Goal: Task Accomplishment & Management: Use online tool/utility

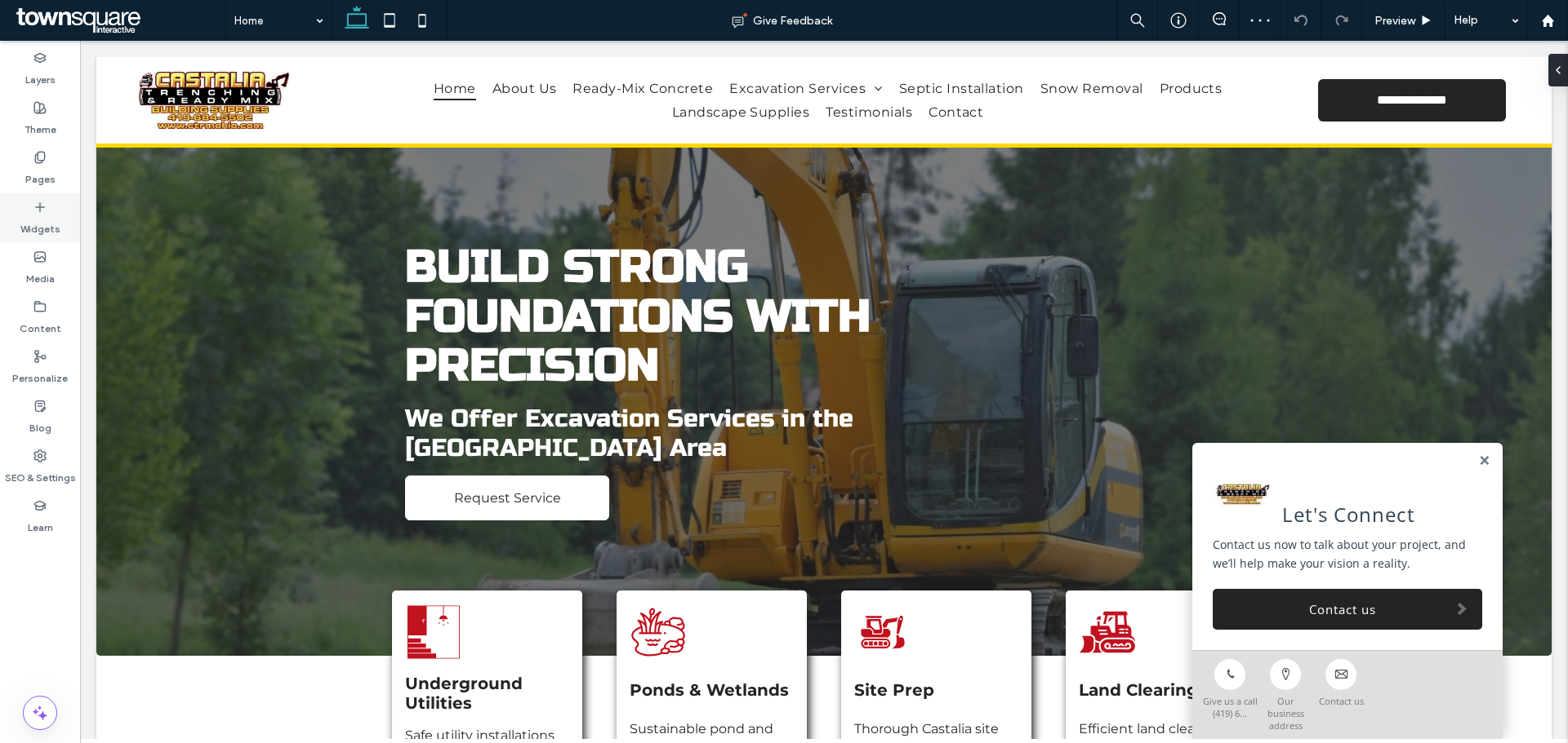
click at [49, 222] on label "Widgets" at bounding box center [40, 225] width 40 height 23
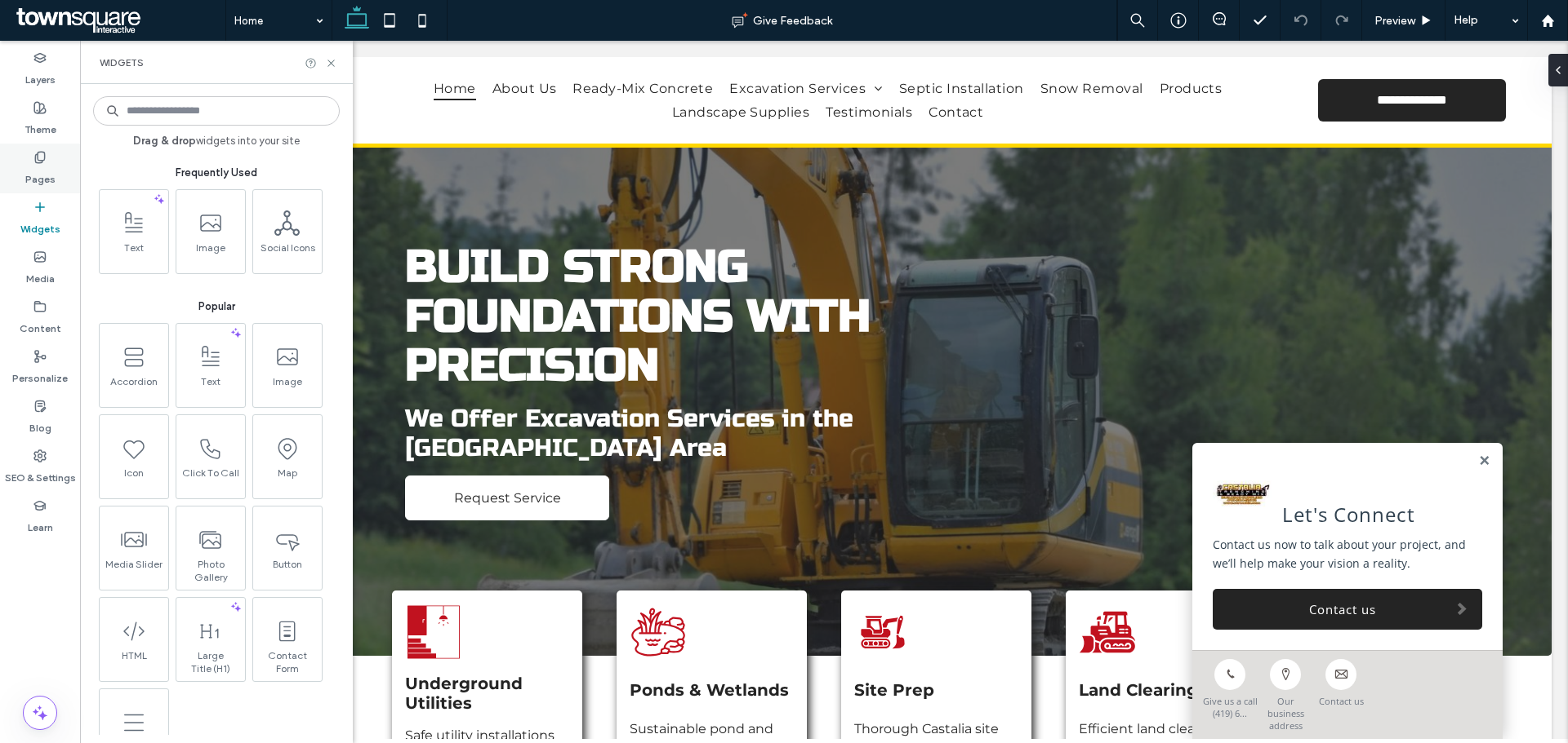
click at [45, 151] on icon at bounding box center [40, 157] width 13 height 13
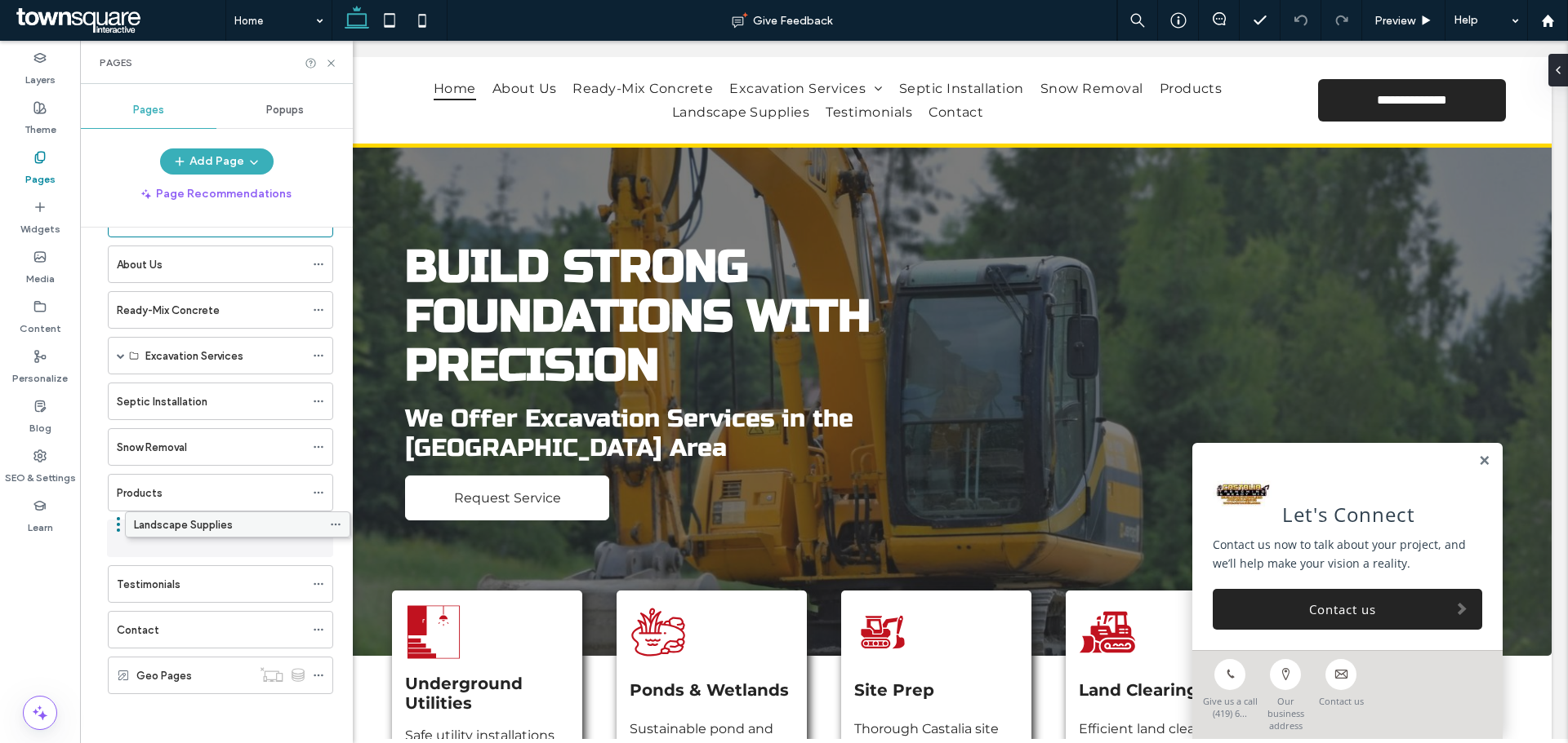
scroll to position [47, 0]
drag, startPoint x: 201, startPoint y: 537, endPoint x: 216, endPoint y: 529, distance: 17.0
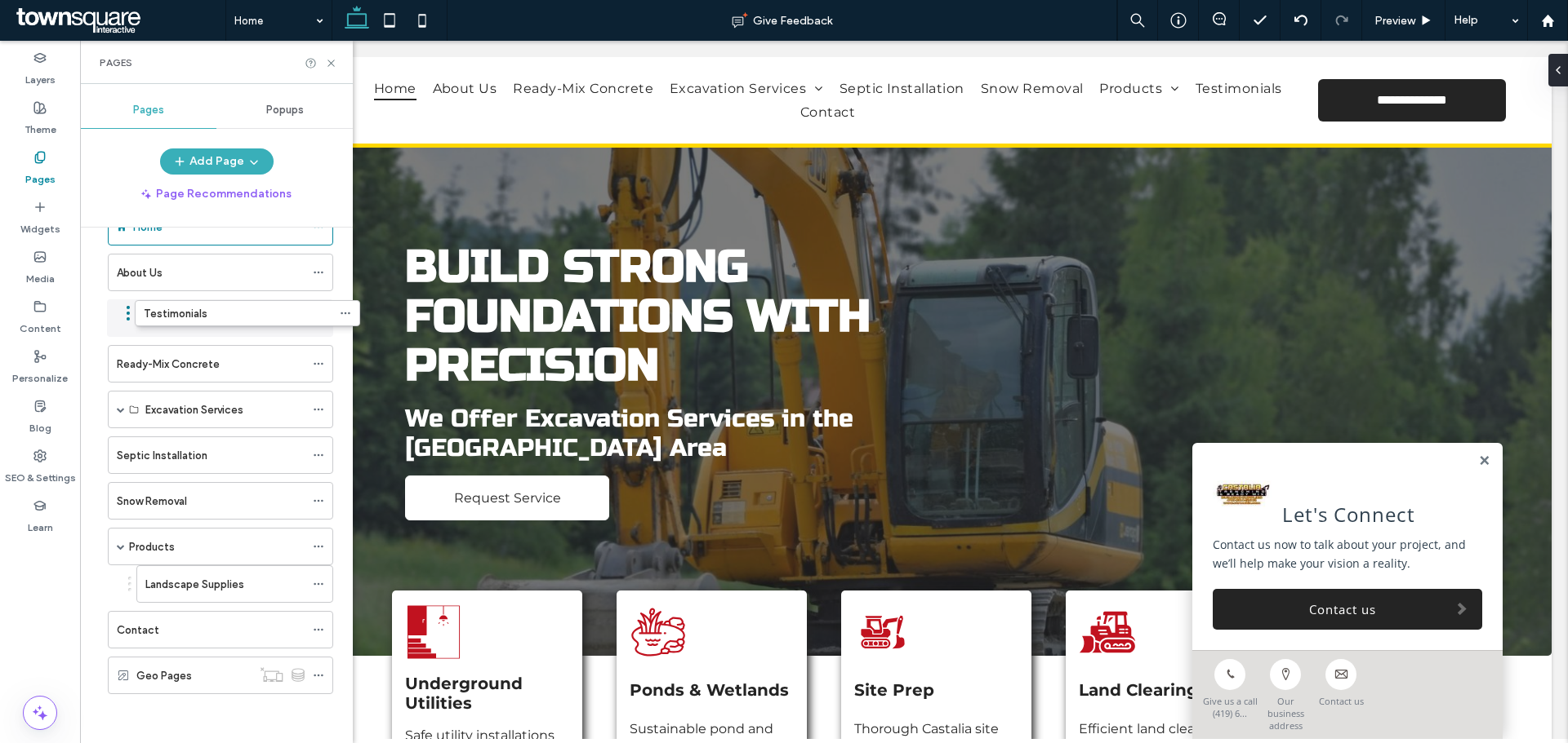
scroll to position [39, 0]
drag, startPoint x: 201, startPoint y: 585, endPoint x: 229, endPoint y: 325, distance: 261.5
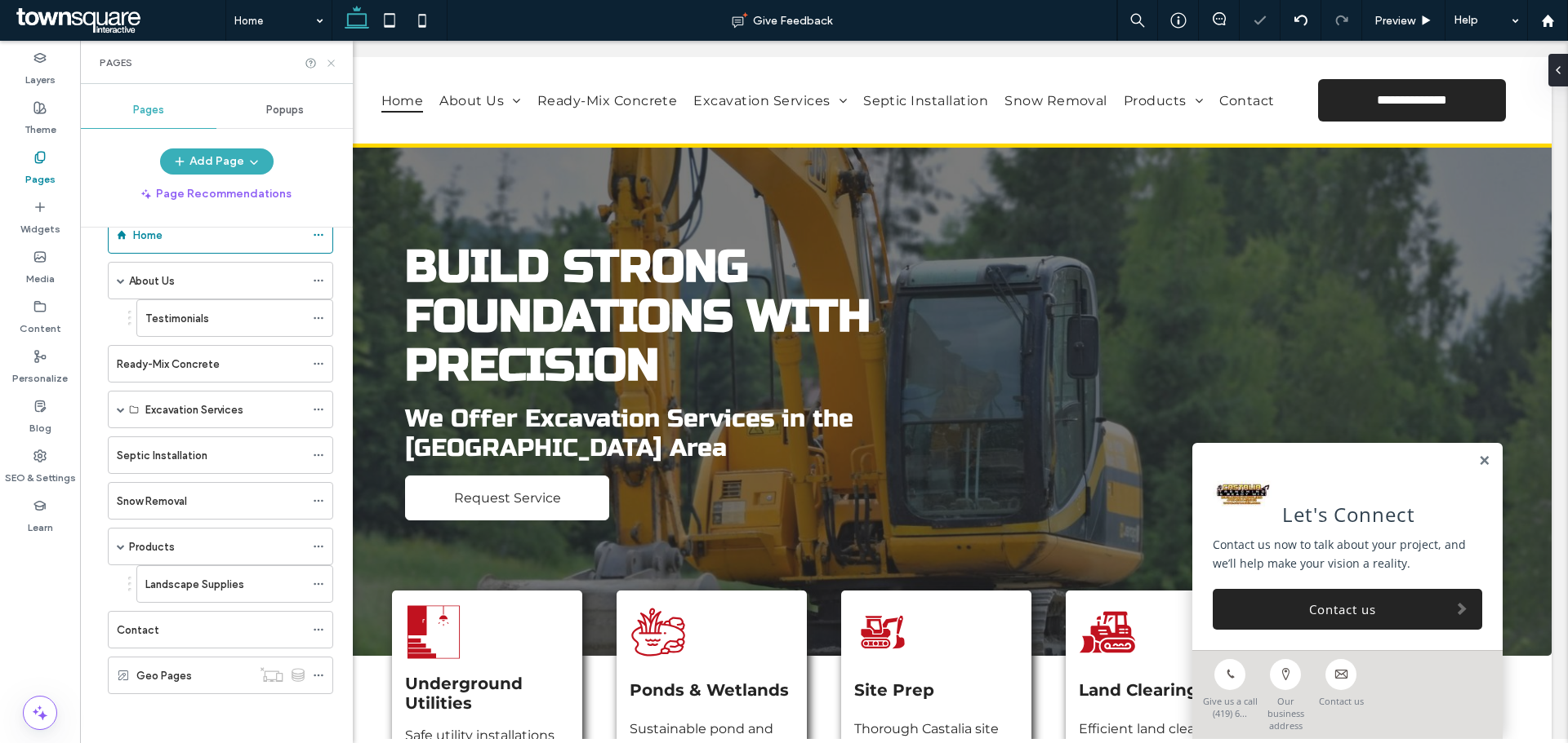
click at [334, 61] on icon at bounding box center [331, 63] width 13 height 13
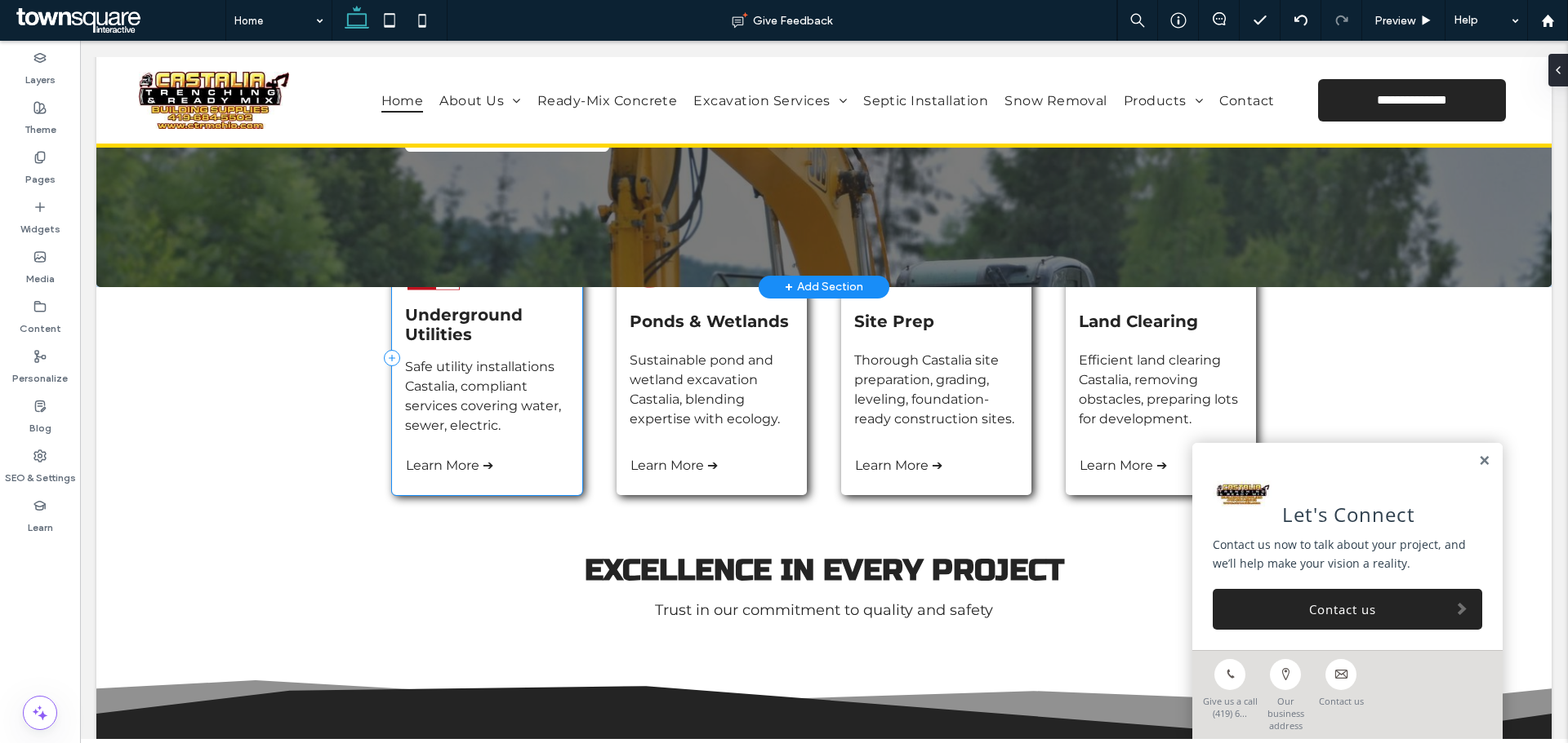
scroll to position [368, 0]
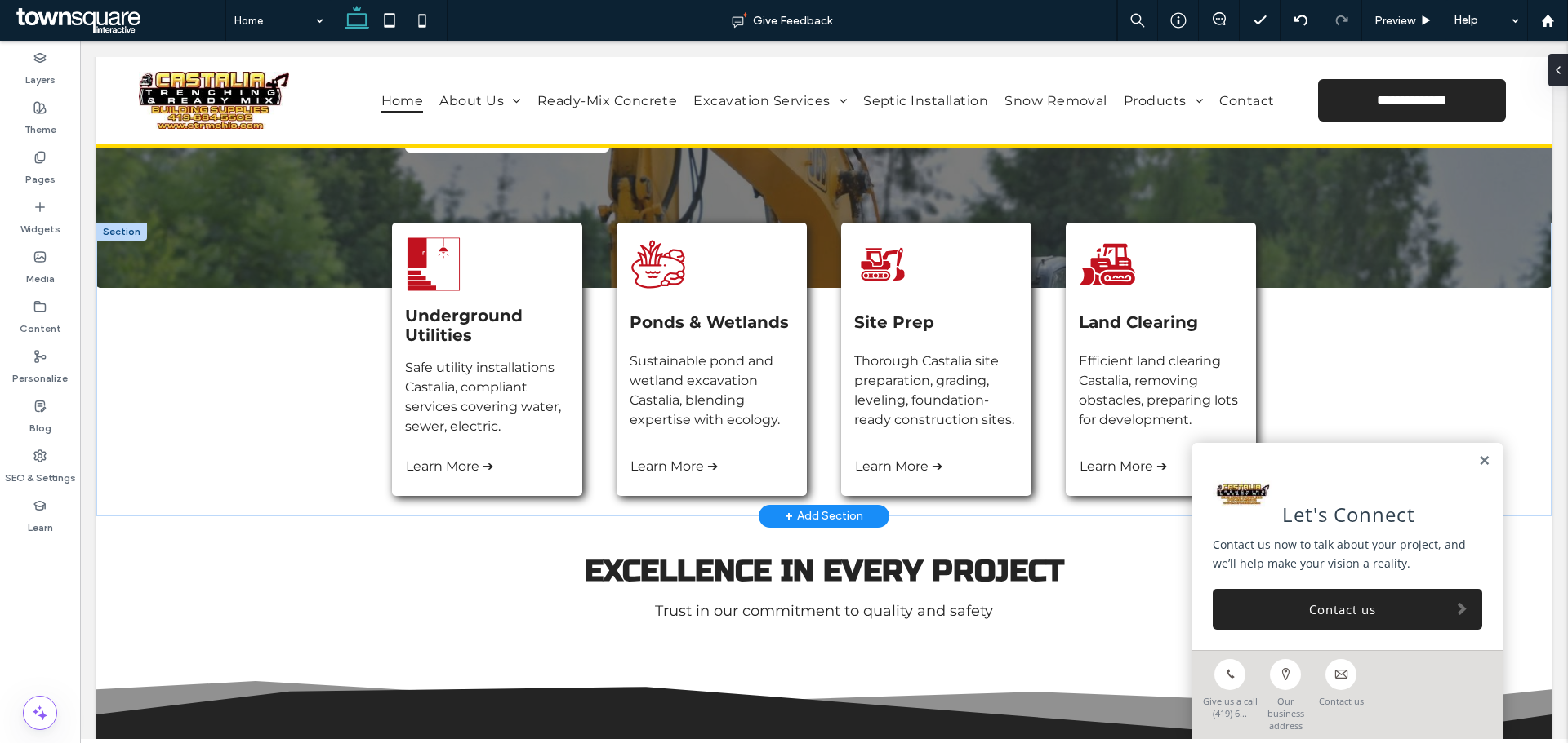
click at [118, 232] on div at bounding box center [122, 231] width 50 height 18
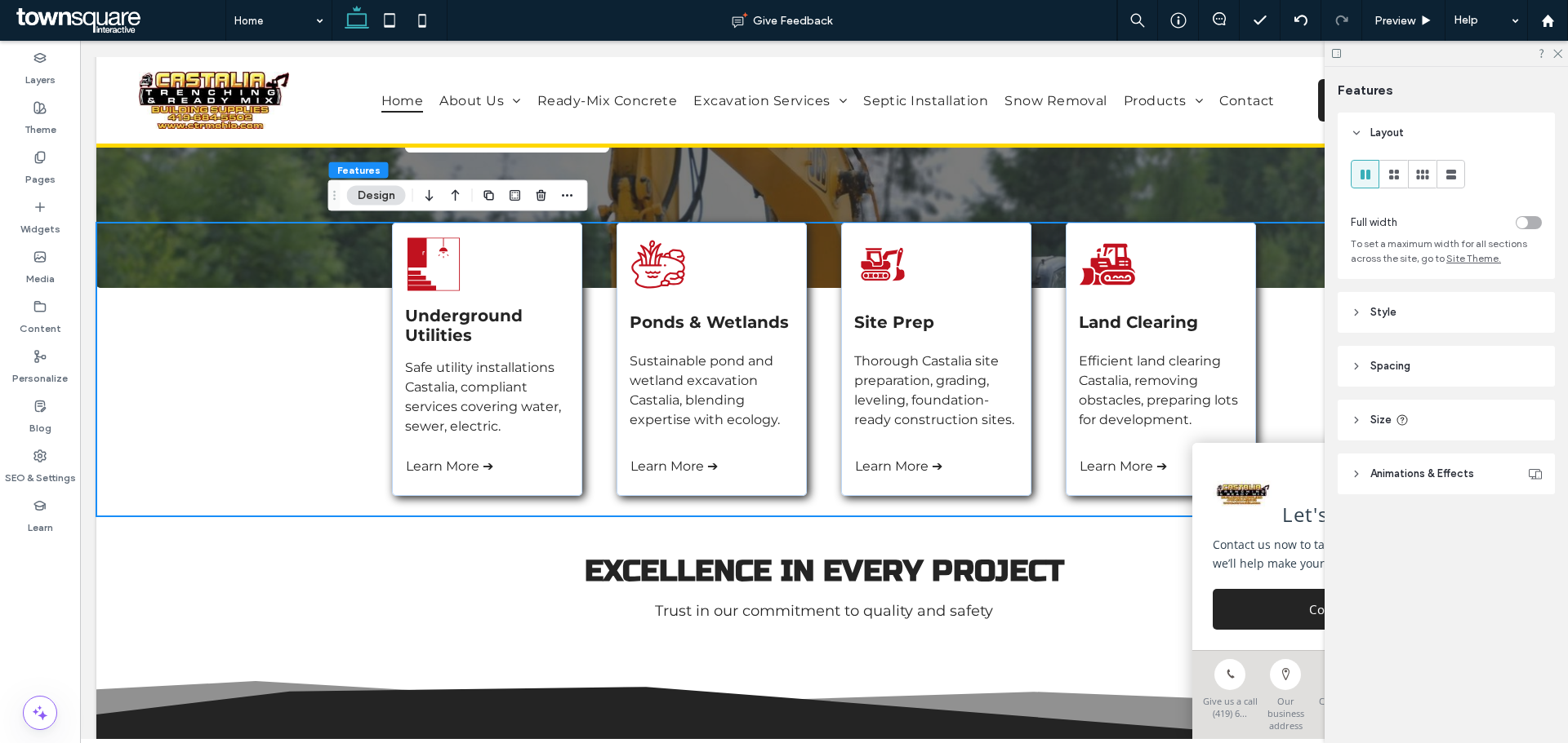
click at [1530, 223] on div "toggle" at bounding box center [1528, 223] width 26 height 13
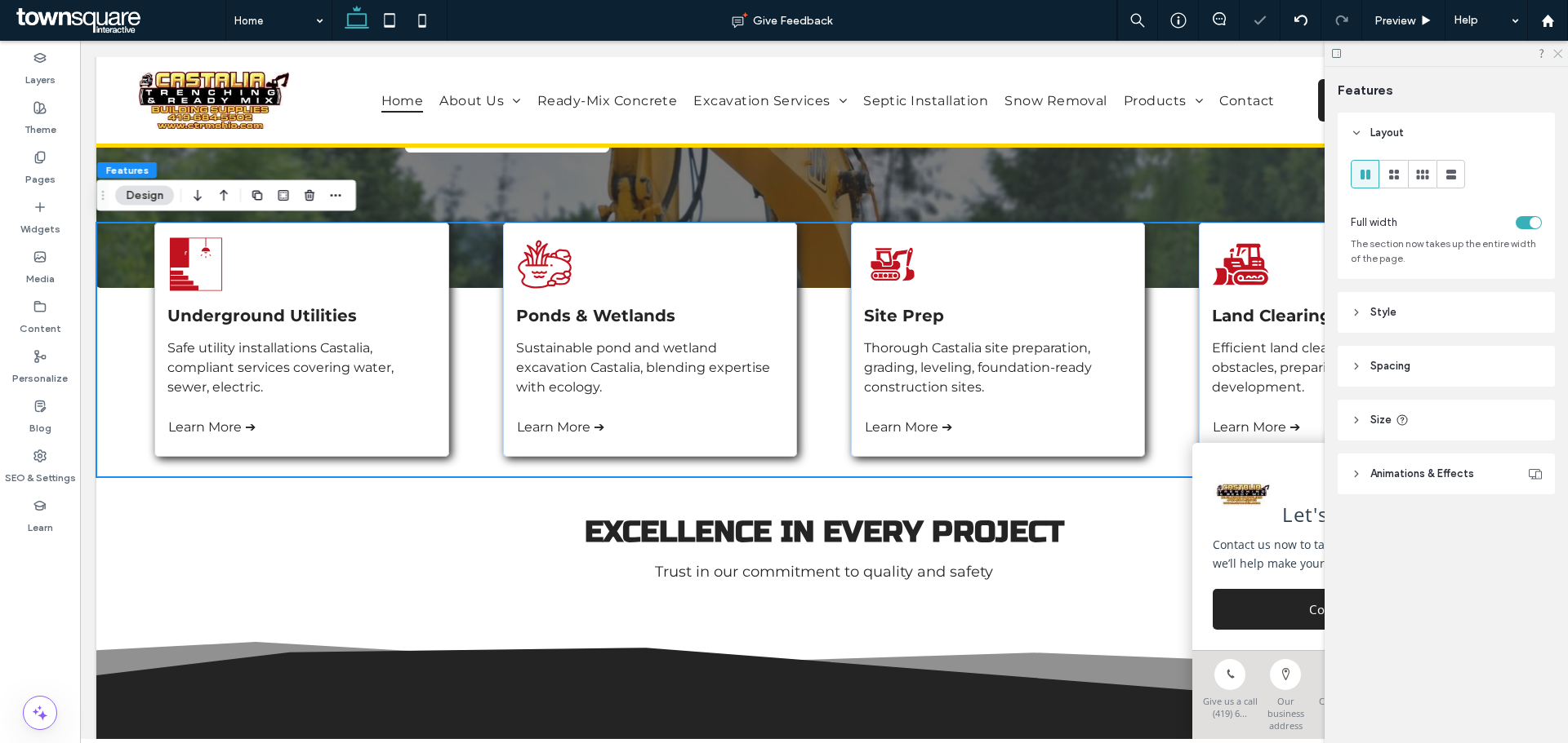
click at [1556, 54] on icon at bounding box center [1556, 52] width 11 height 11
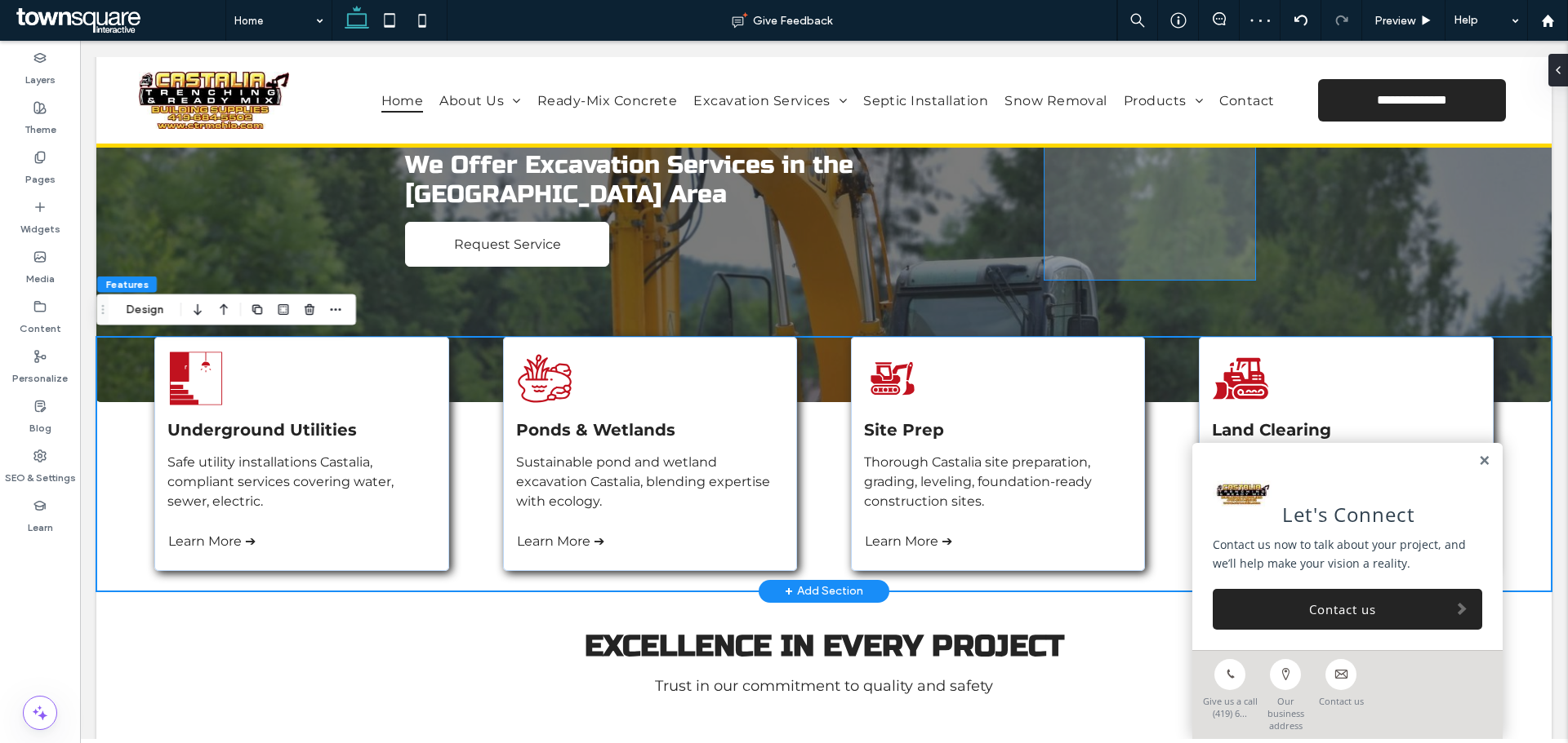
scroll to position [260, 0]
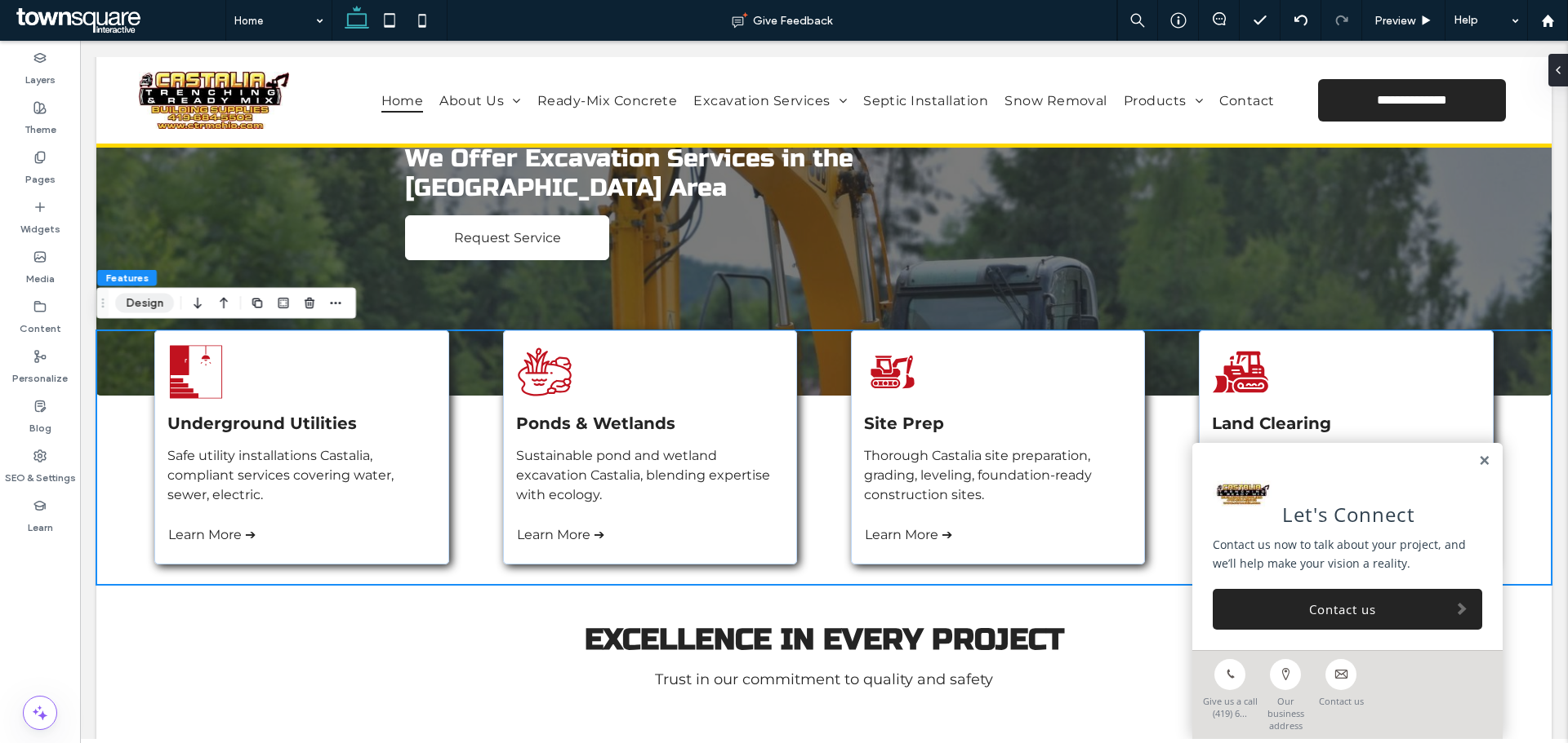
click at [135, 303] on button "Design" at bounding box center [144, 304] width 59 height 19
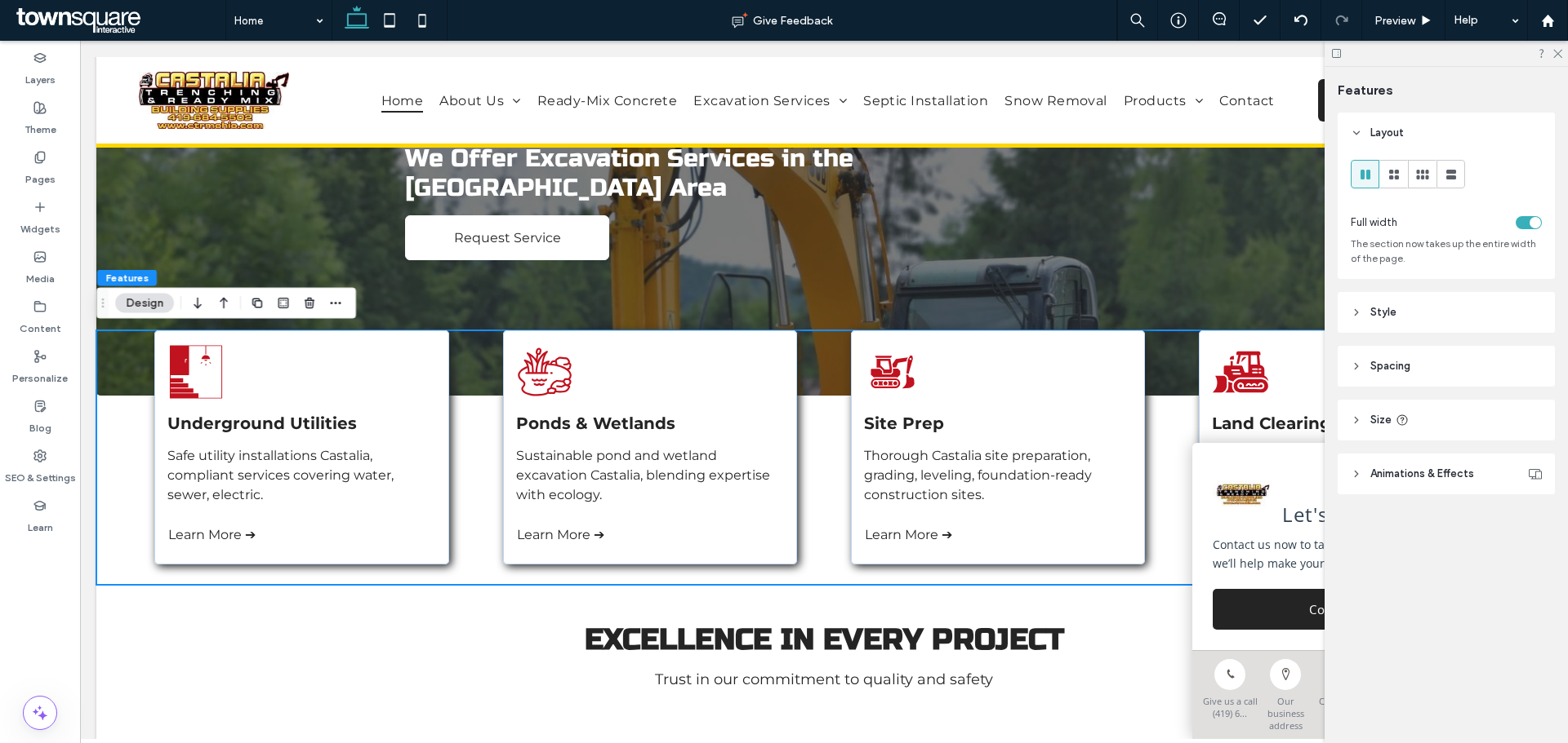
click at [1528, 220] on div "toggle" at bounding box center [1528, 223] width 26 height 13
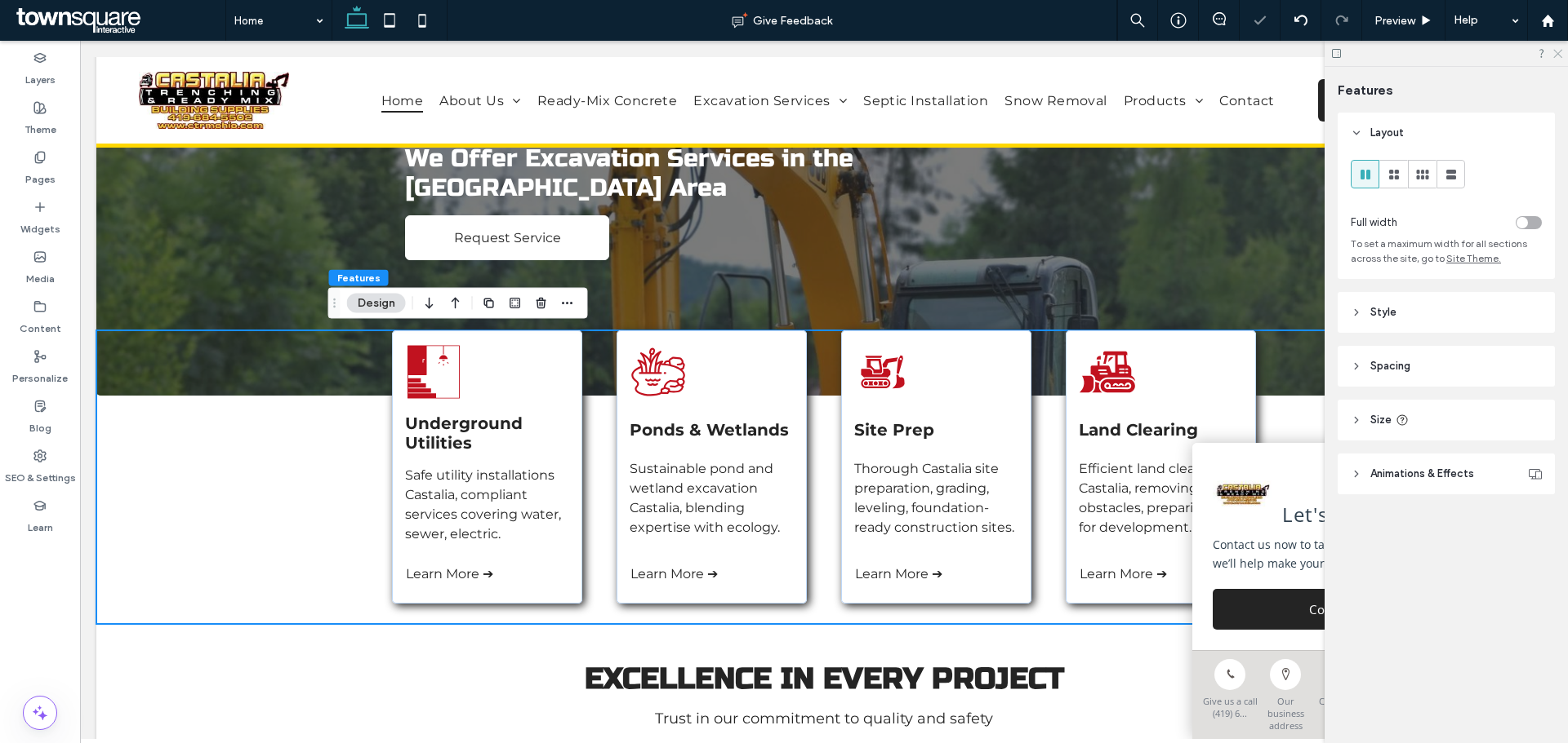
click at [1558, 51] on icon at bounding box center [1556, 52] width 11 height 11
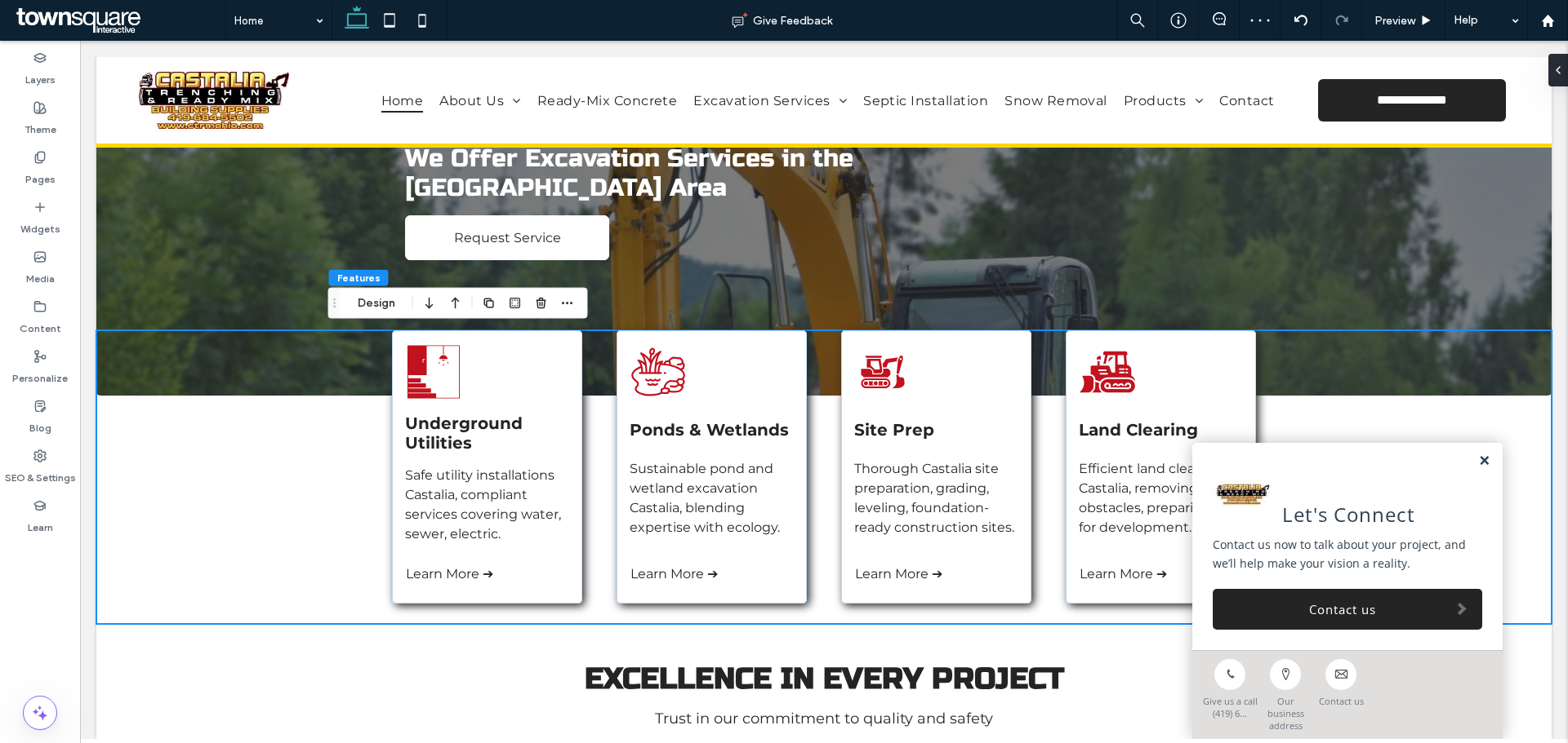
click at [1478, 468] on link at bounding box center [1484, 461] width 13 height 14
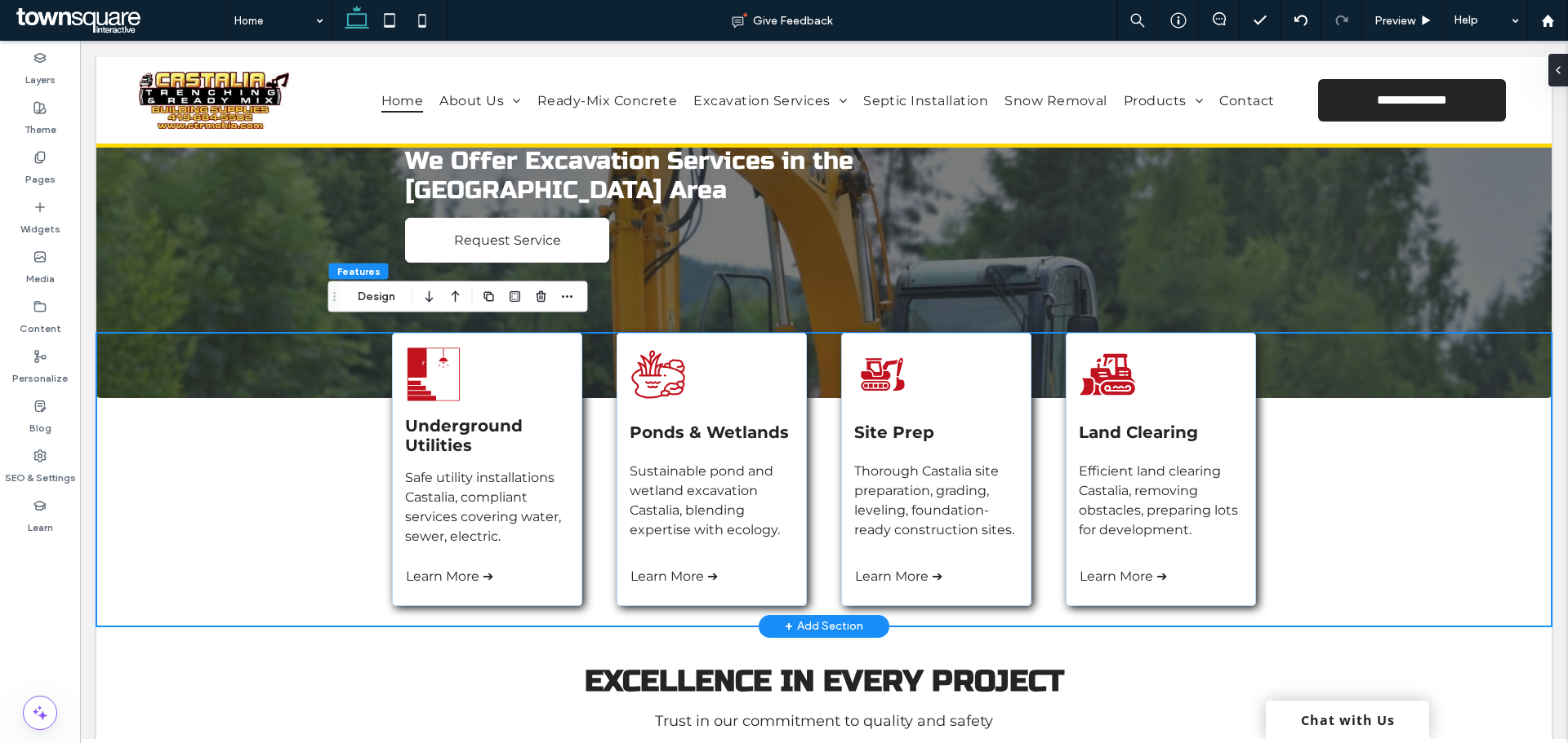
scroll to position [231, 0]
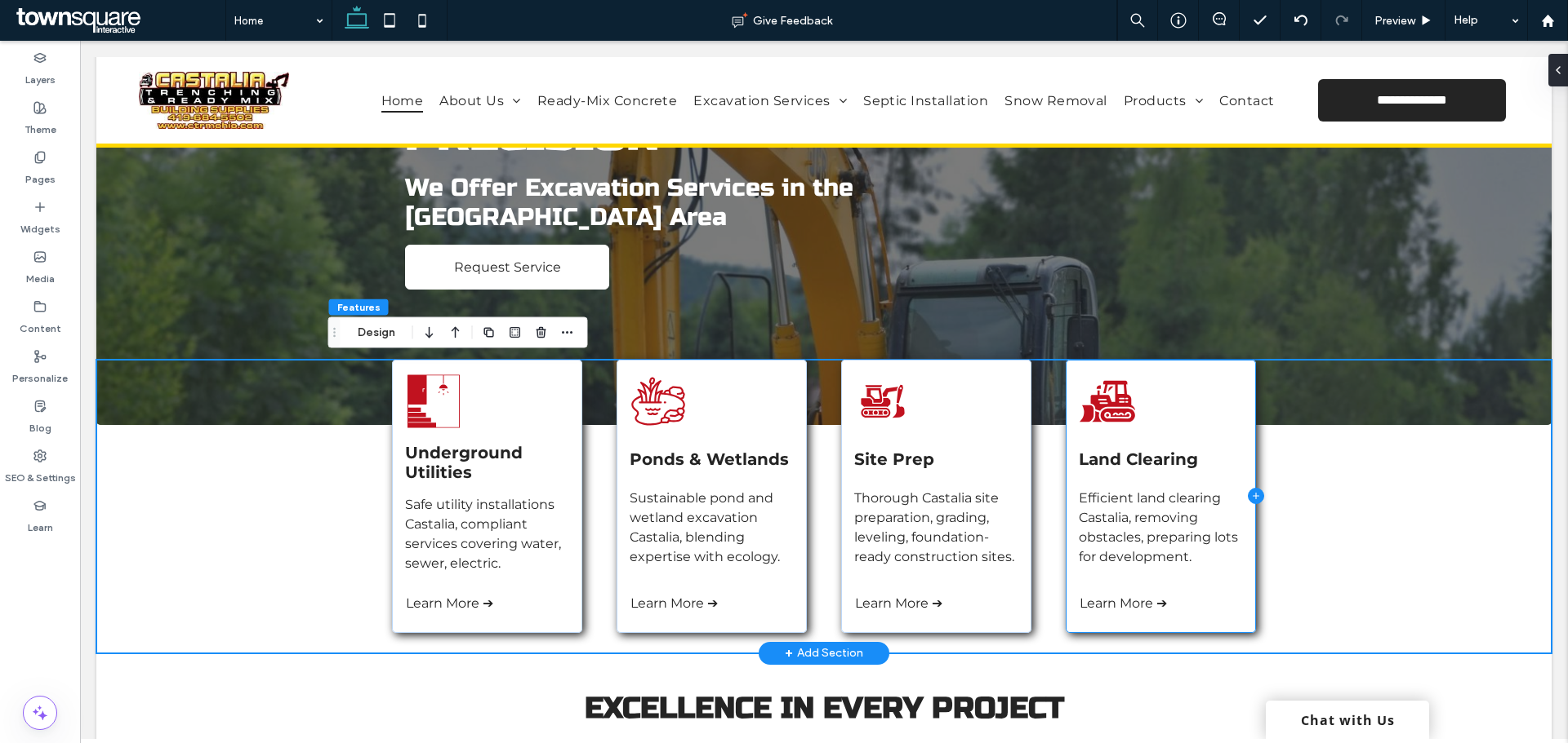
click at [1255, 495] on icon at bounding box center [1255, 496] width 1 height 7
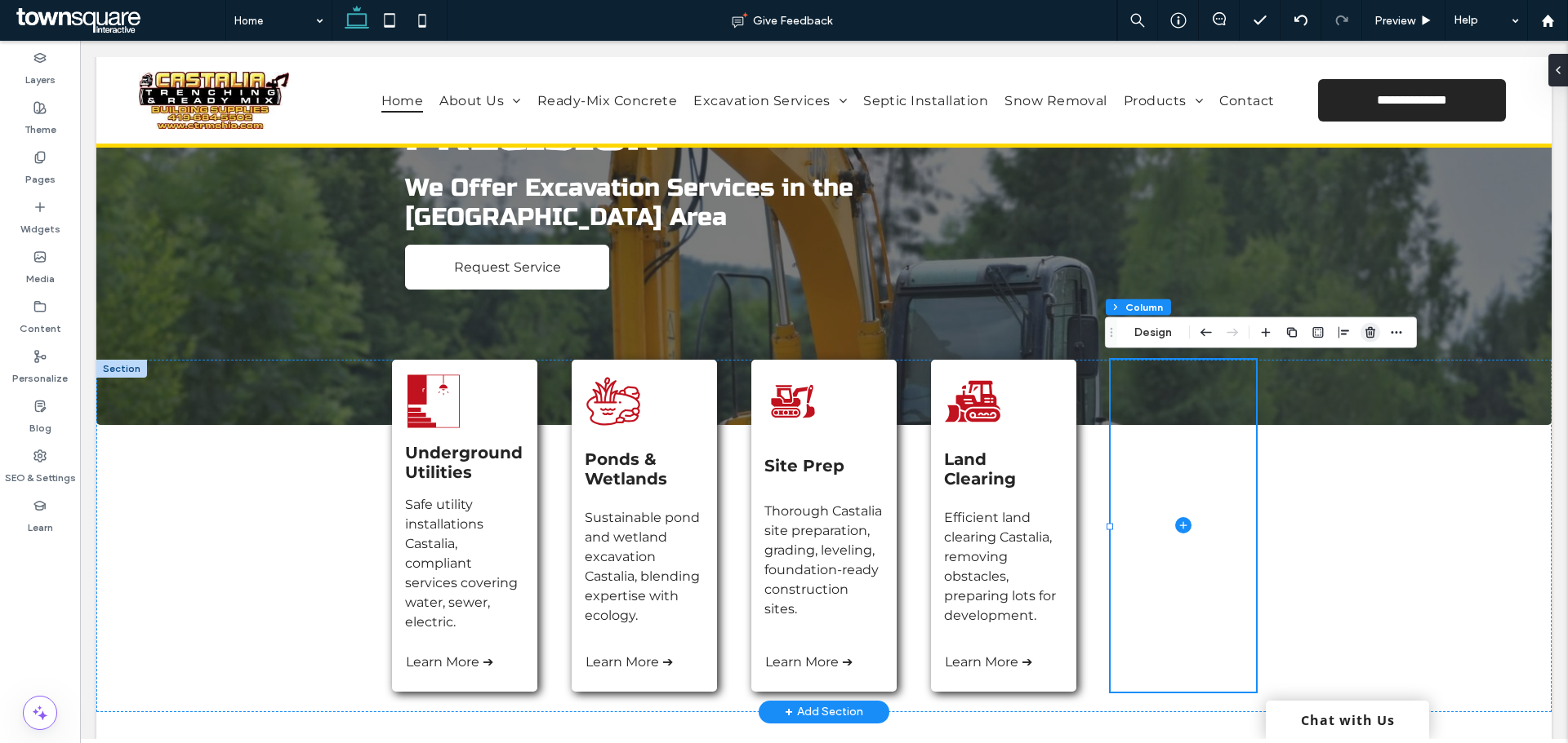
click at [1370, 331] on icon "button" at bounding box center [1370, 332] width 13 height 13
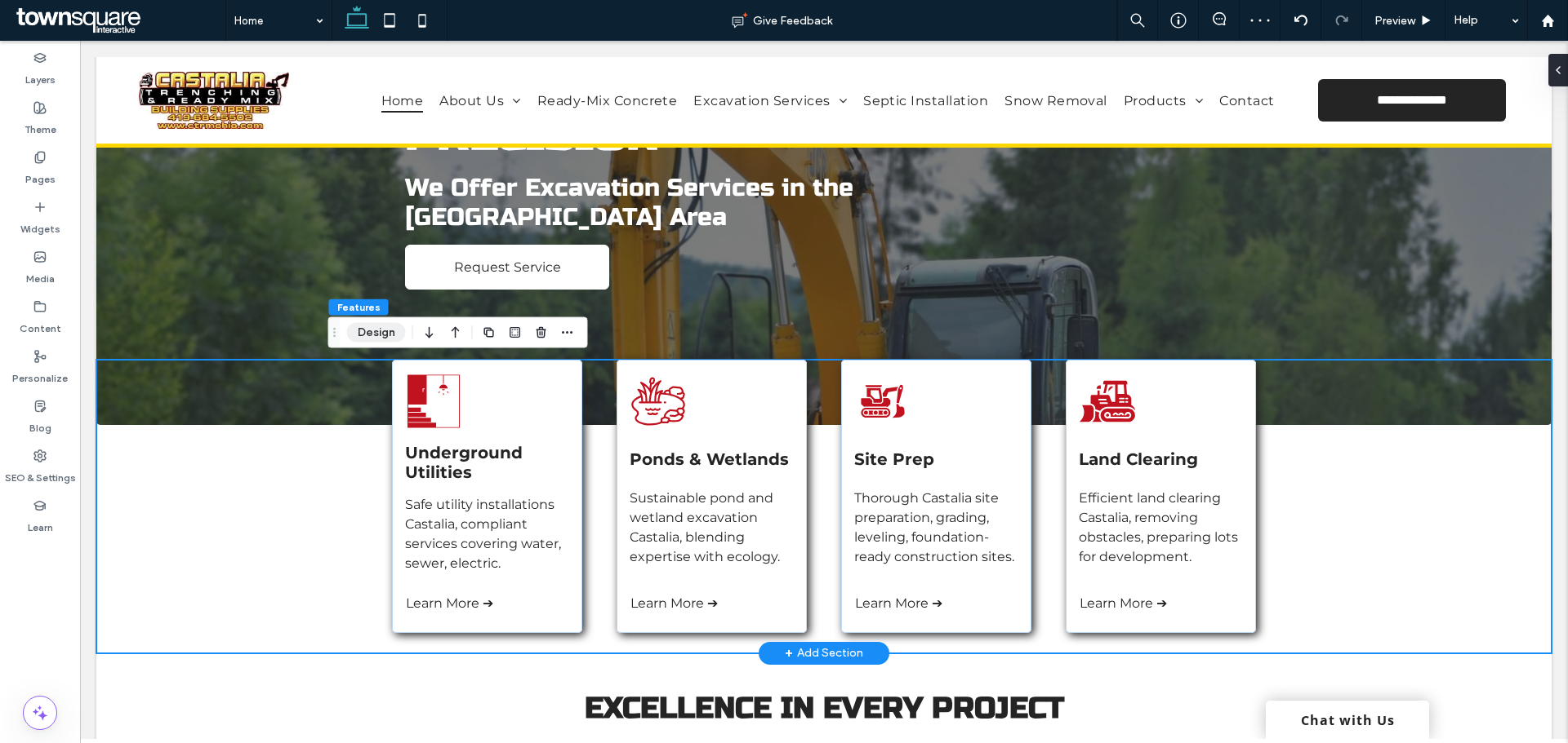
click at [387, 332] on button "Design" at bounding box center [377, 333] width 59 height 19
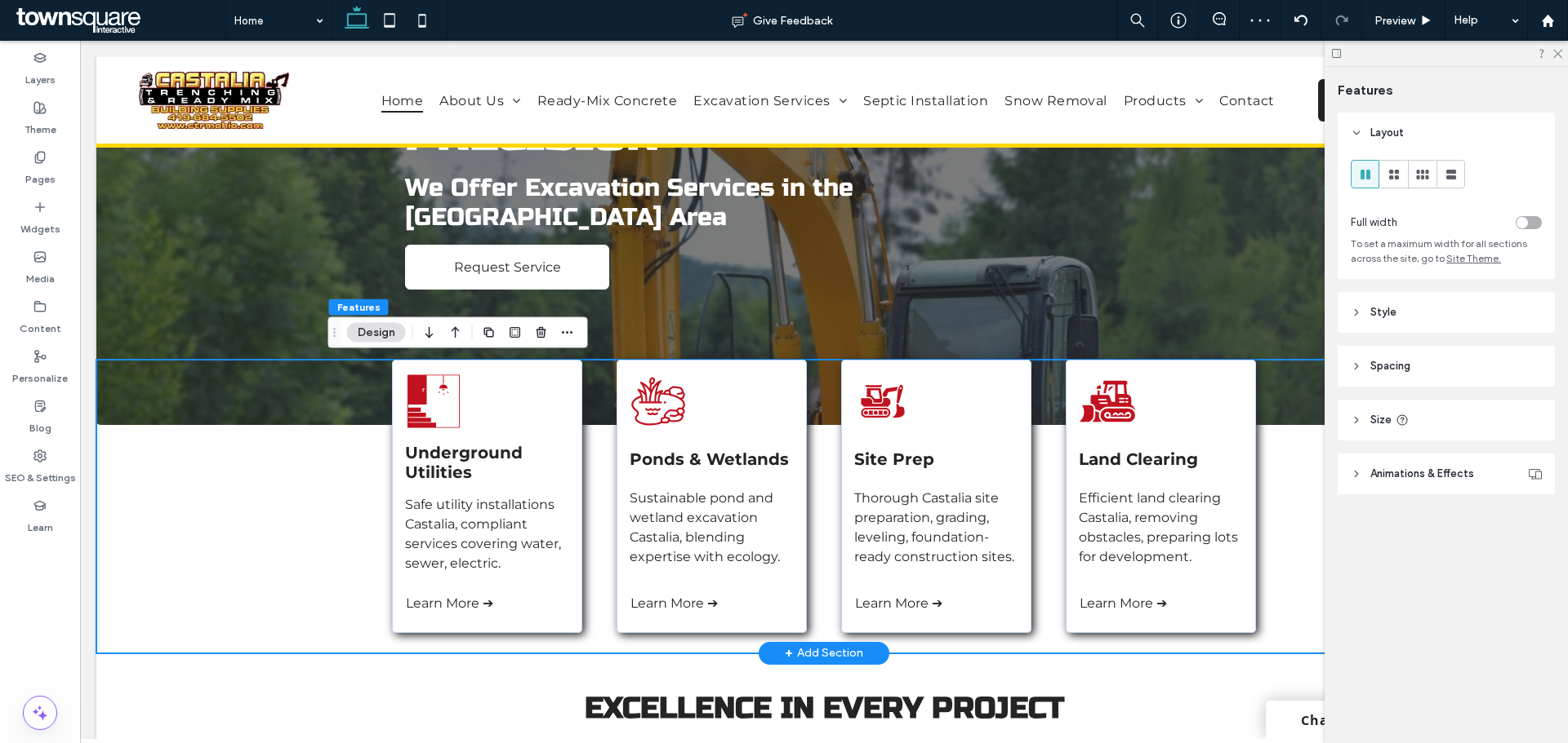
click at [1525, 224] on div "toggle" at bounding box center [1522, 223] width 12 height 12
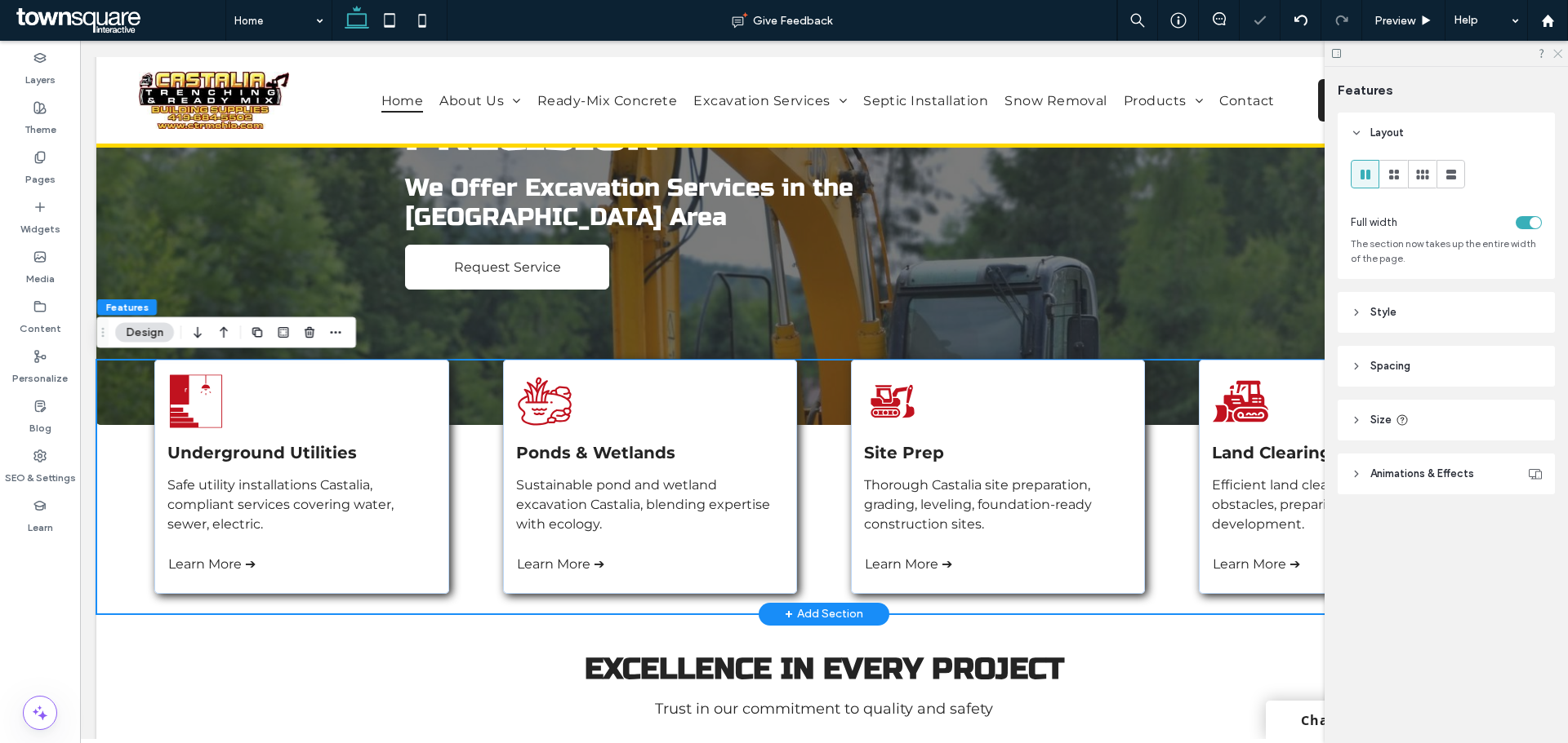
click at [1558, 49] on icon at bounding box center [1556, 52] width 11 height 11
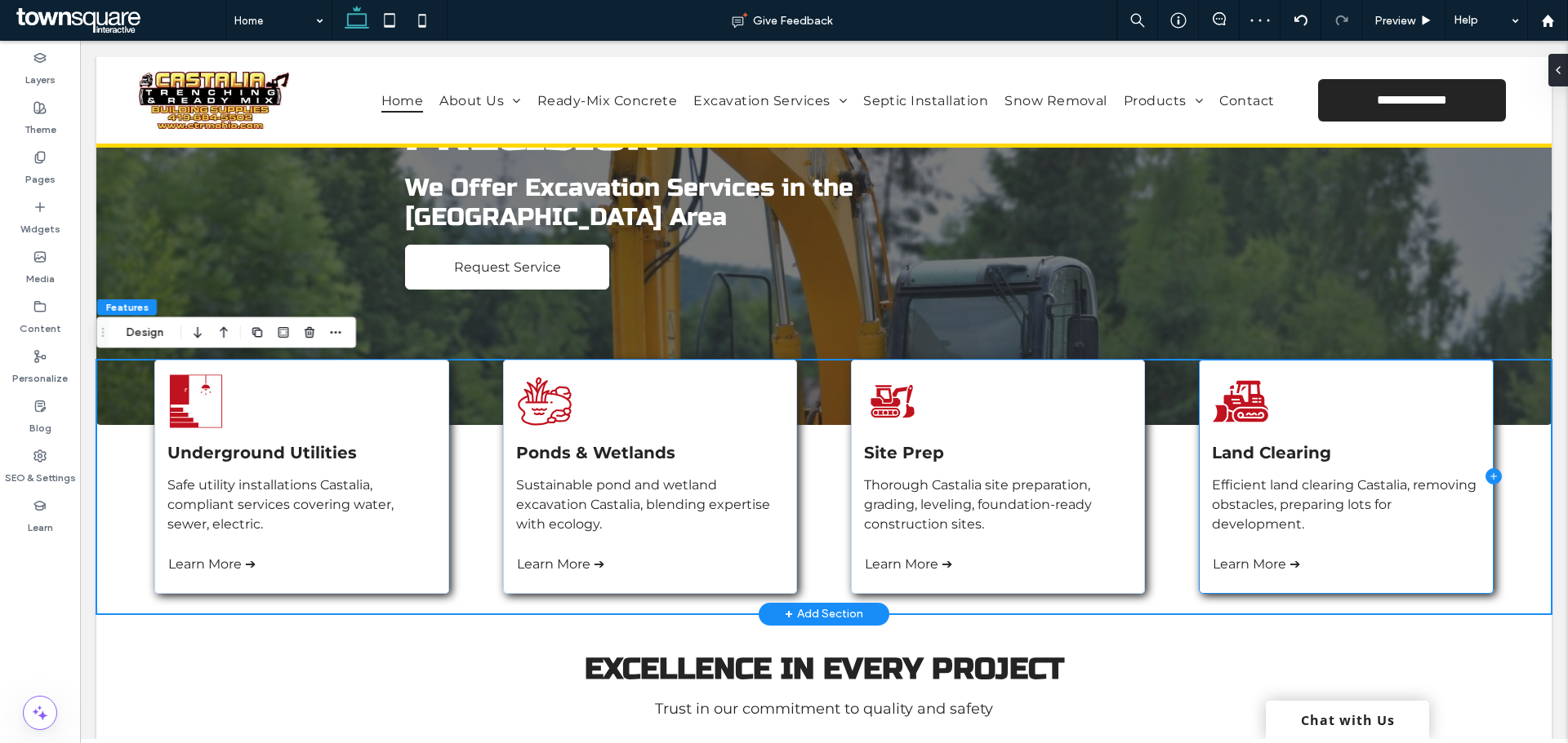
click at [1485, 477] on icon at bounding box center [1493, 476] width 16 height 16
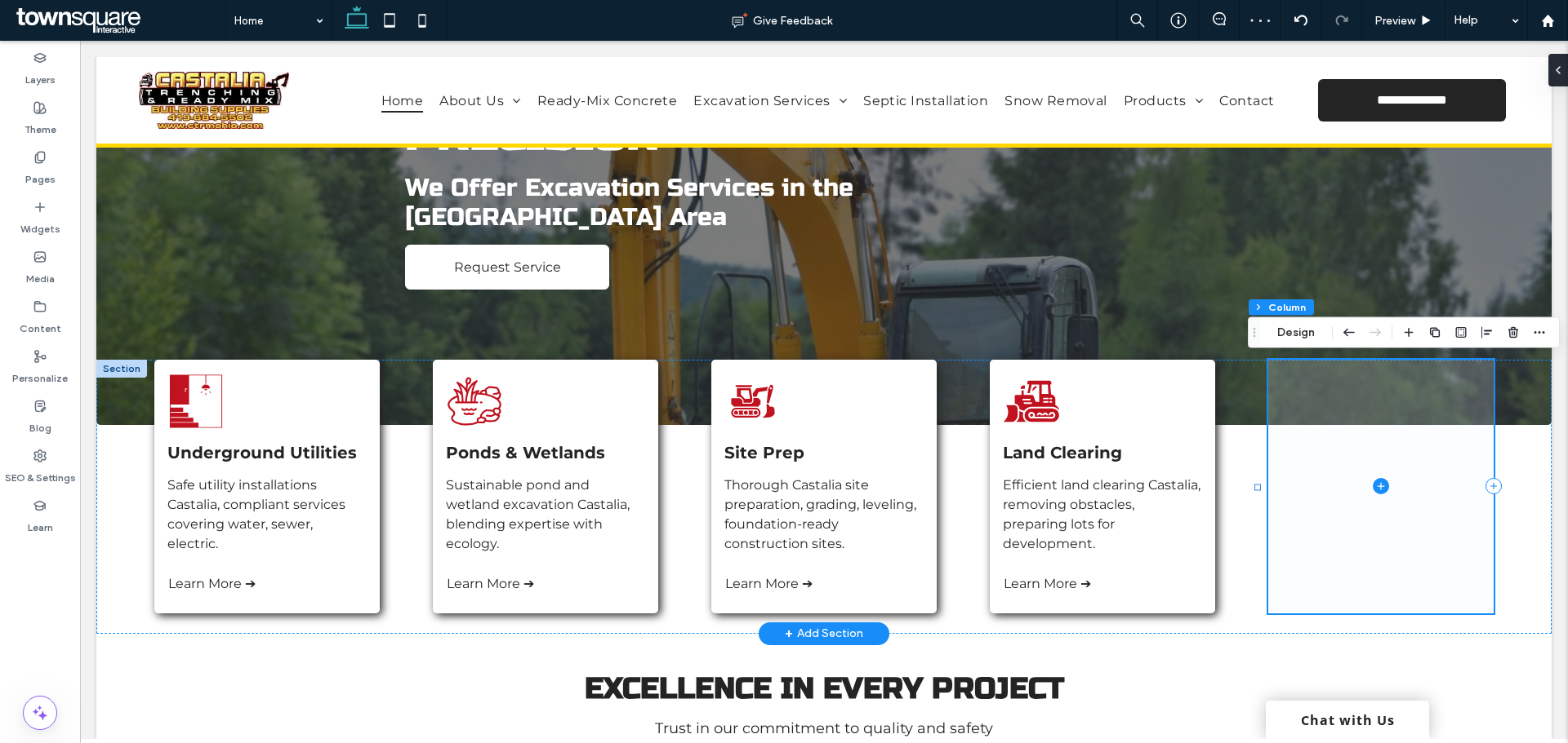
click at [1376, 487] on icon at bounding box center [1380, 486] width 8 height 1
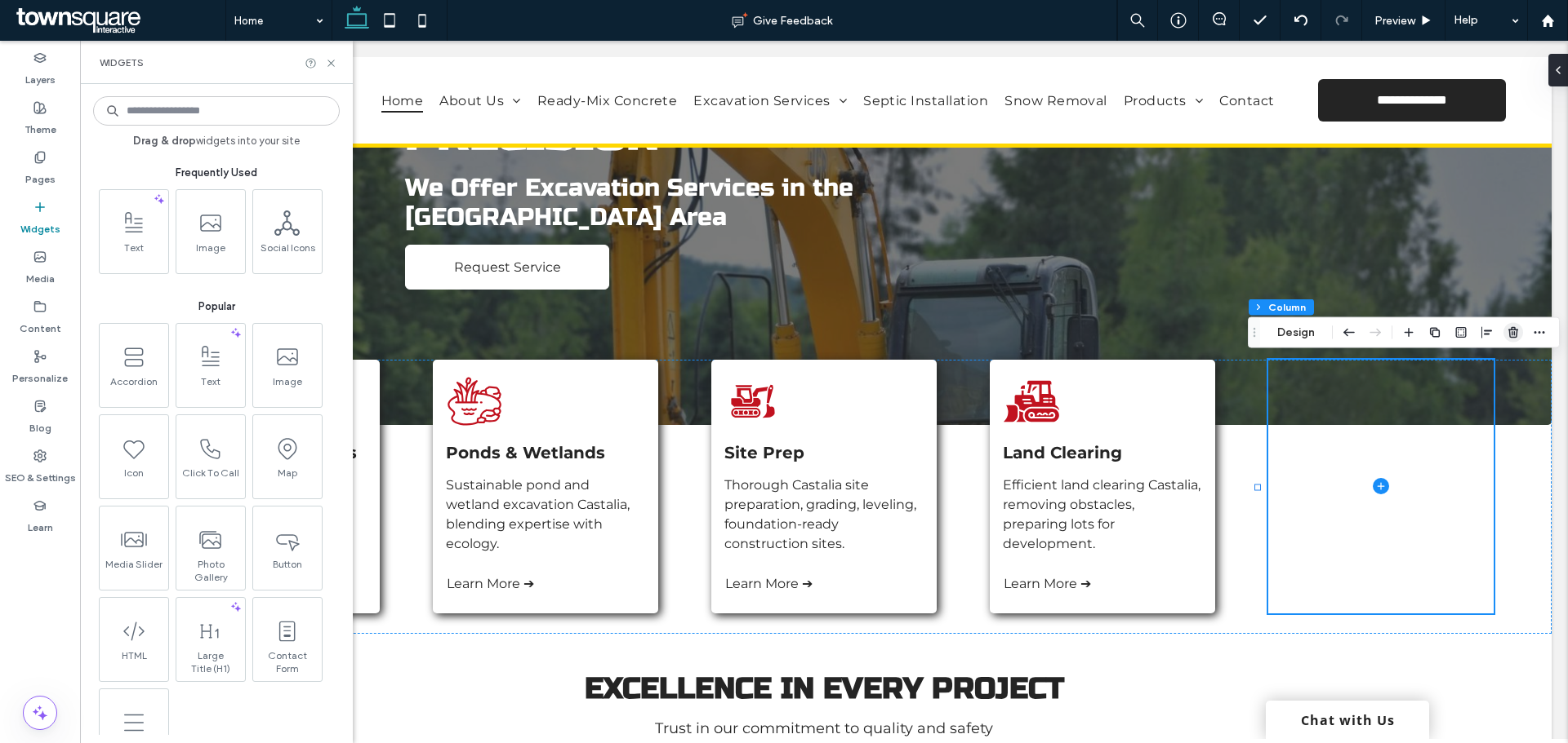
drag, startPoint x: 1511, startPoint y: 333, endPoint x: 1406, endPoint y: 320, distance: 105.8
click at [1511, 333] on use "button" at bounding box center [1513, 332] width 10 height 11
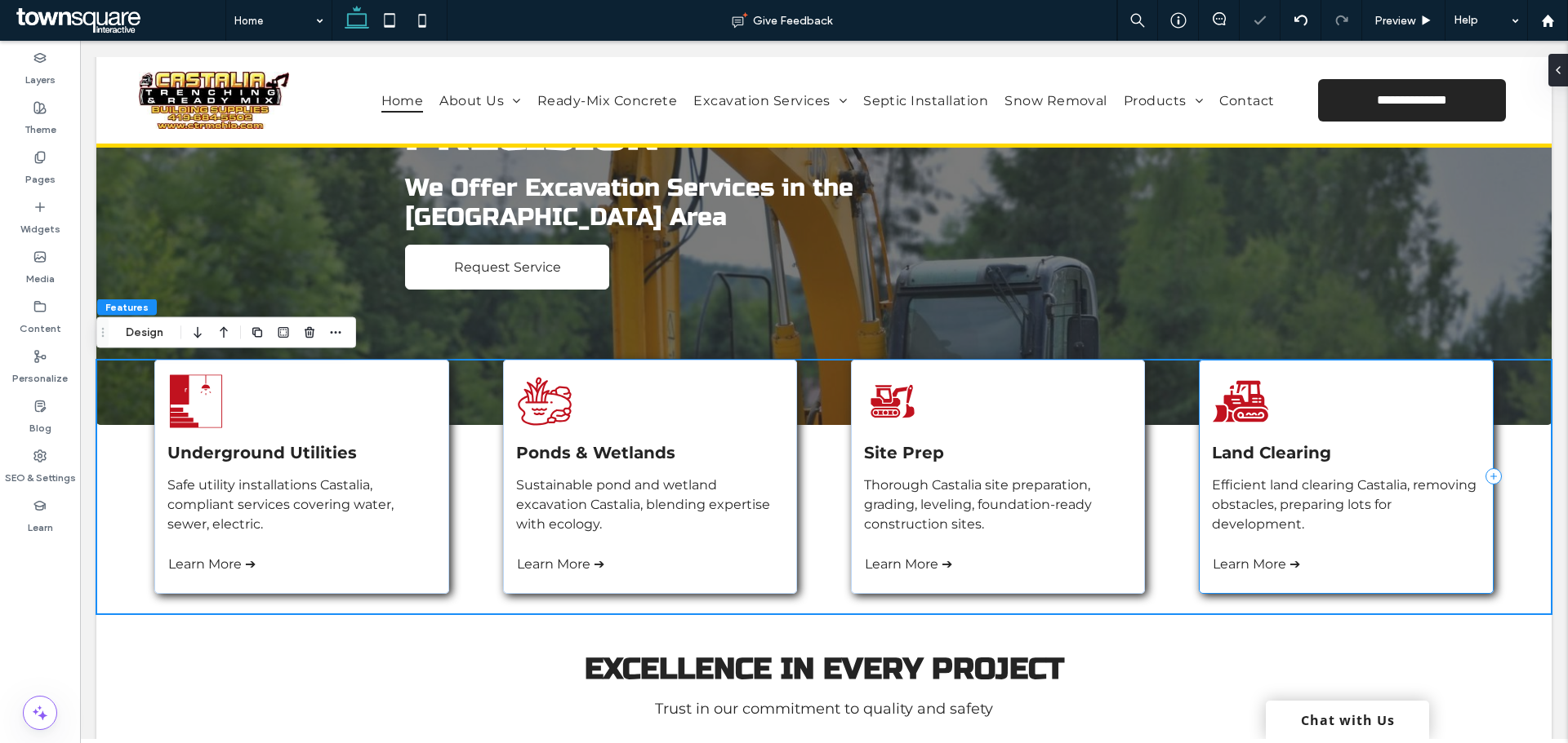
click at [1395, 412] on div "Land Clearing Efficient land clearing Castalia, removing obstacles, preparing l…" at bounding box center [1345, 477] width 295 height 234
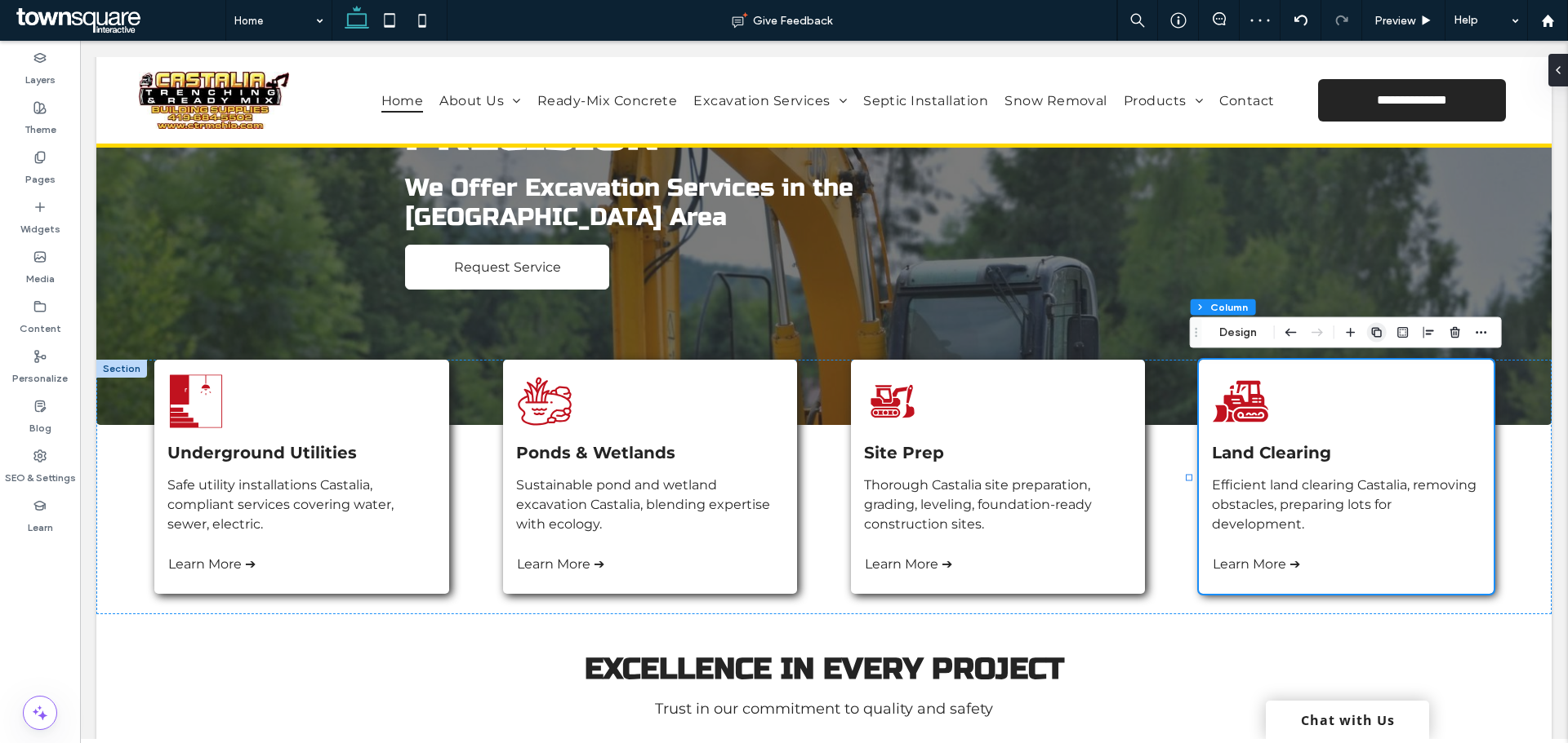
click at [1375, 329] on icon "button" at bounding box center [1375, 332] width 13 height 13
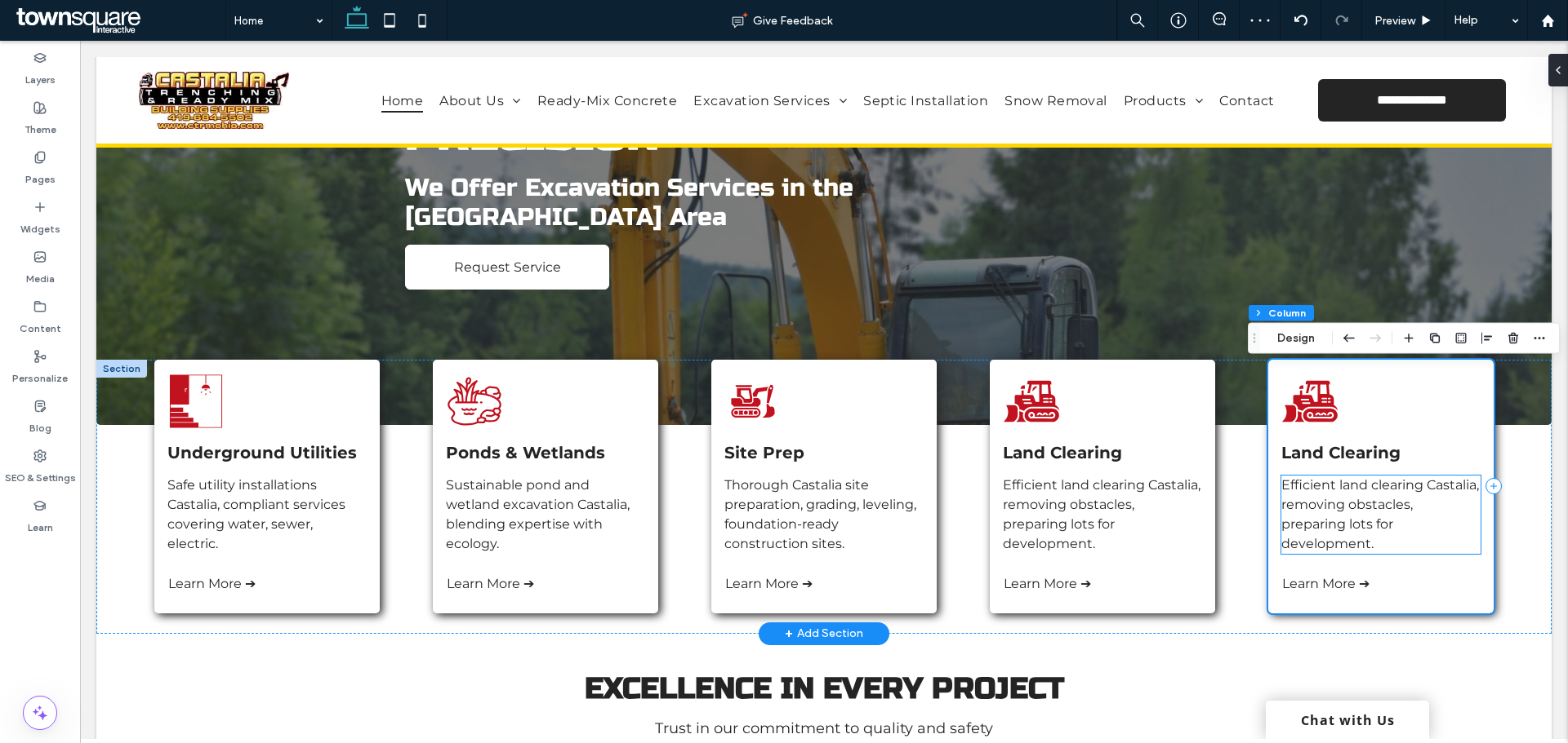
scroll to position [199, 0]
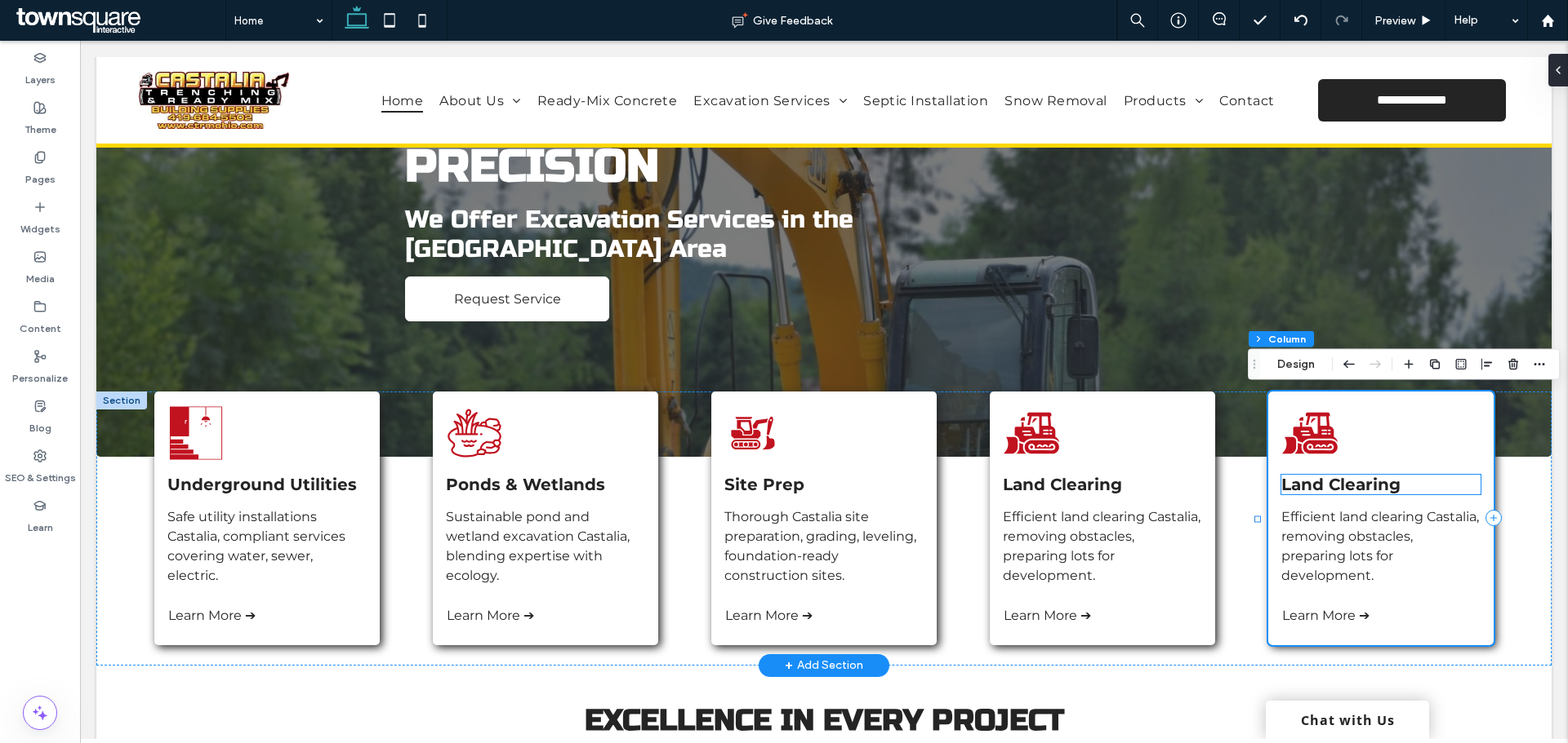
click at [1325, 483] on link "Land Clearing" at bounding box center [1341, 485] width 119 height 19
click at [1325, 483] on div "Land Clearing" at bounding box center [1380, 485] width 198 height 19
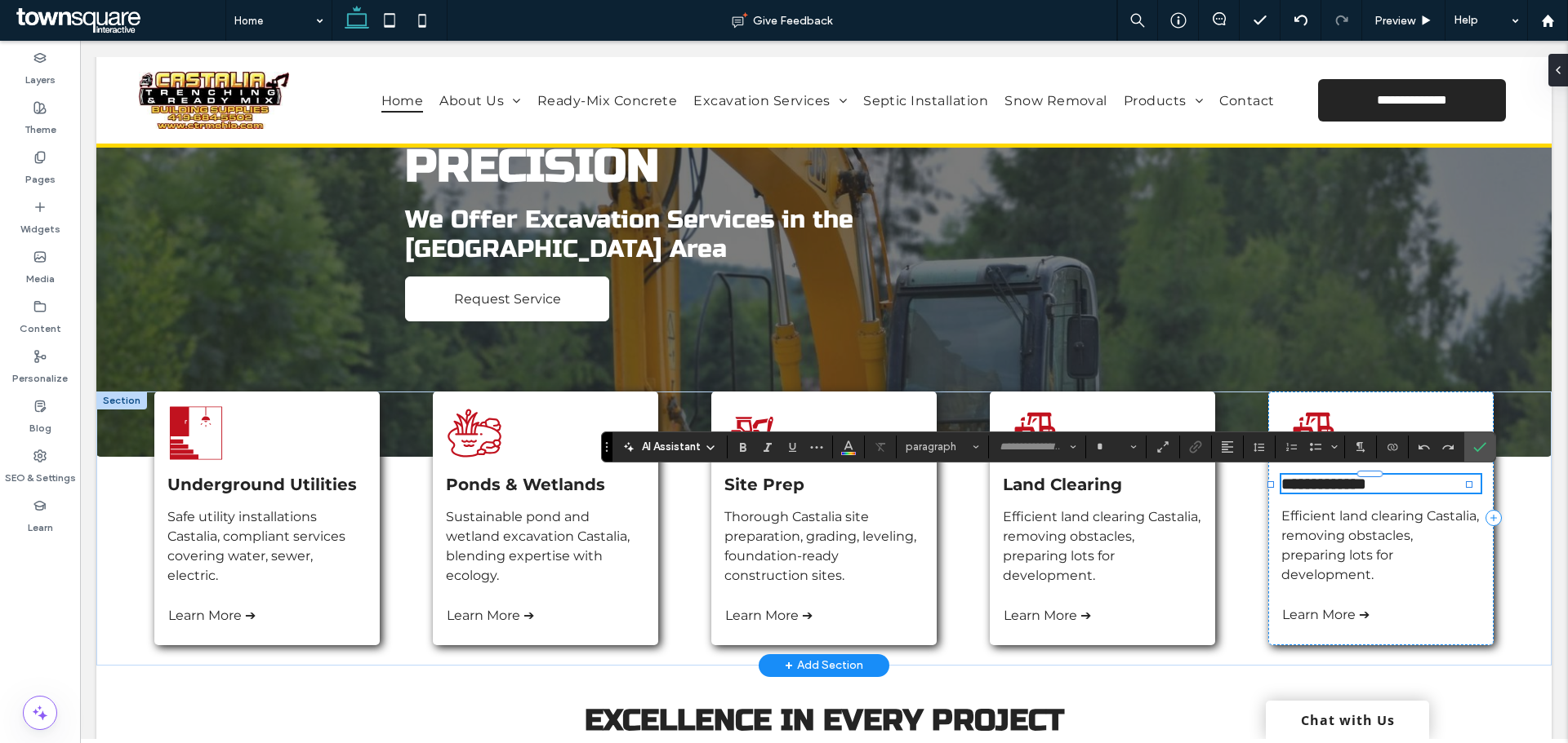
type input "**********"
type input "**"
click at [1475, 455] on span "Confirm" at bounding box center [1477, 447] width 8 height 29
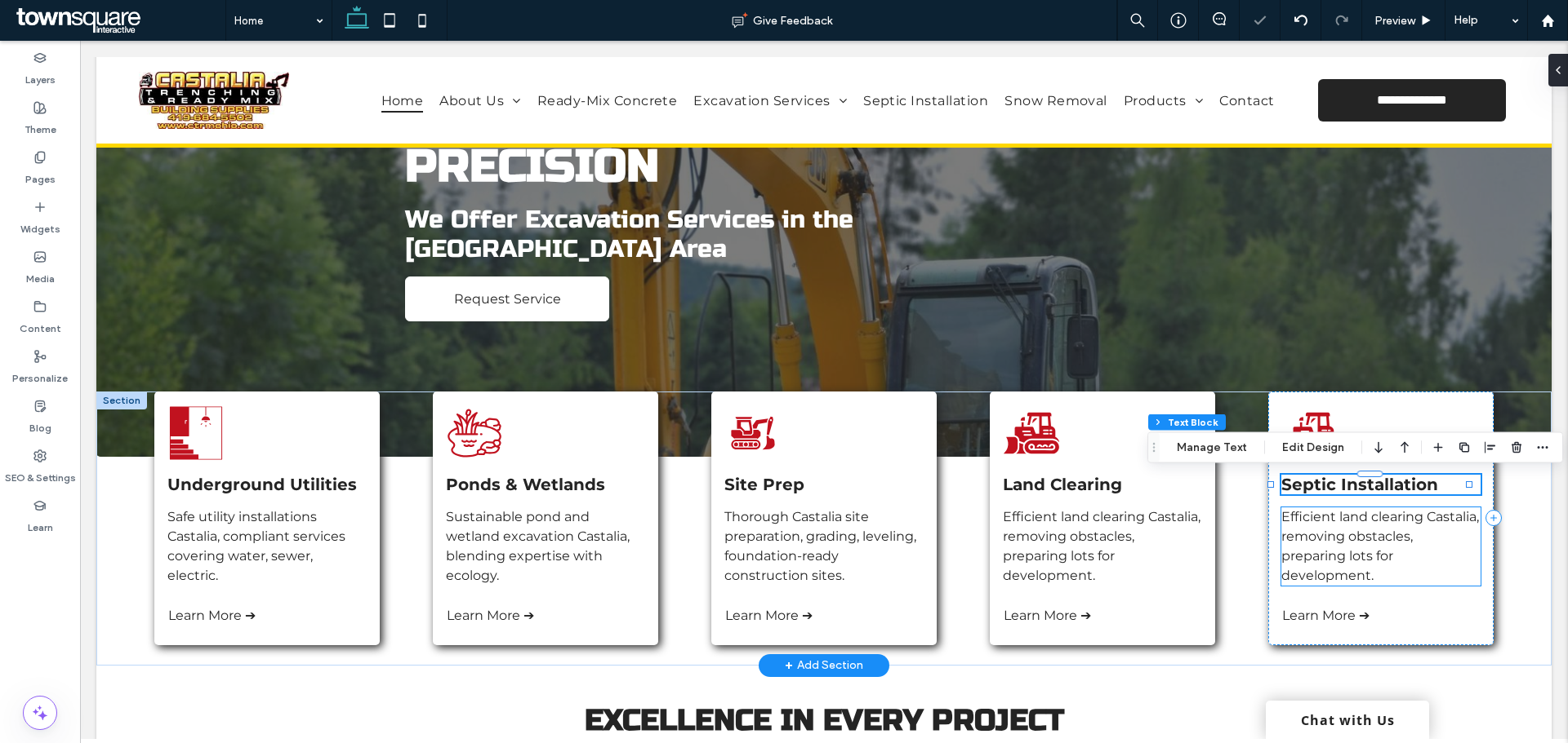
click at [1341, 556] on span "Efficient land clearing Castalia, removing obstacles, preparing lots for develo…" at bounding box center [1380, 546] width 197 height 74
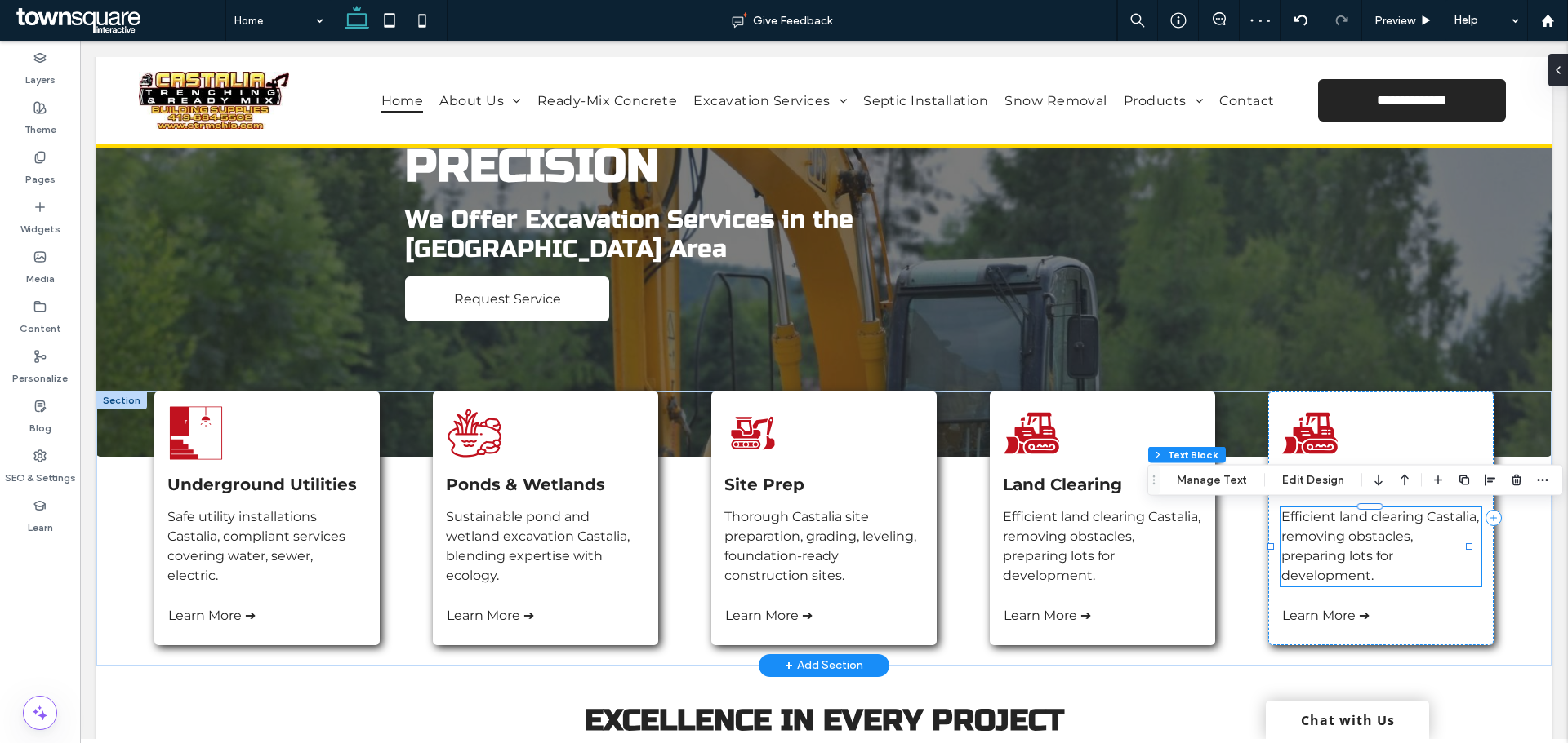
click at [1341, 556] on div "Efficient land clearing Castalia, removing obstacles, preparing lots for develo…" at bounding box center [1380, 547] width 198 height 78
type input "**********"
type input "**"
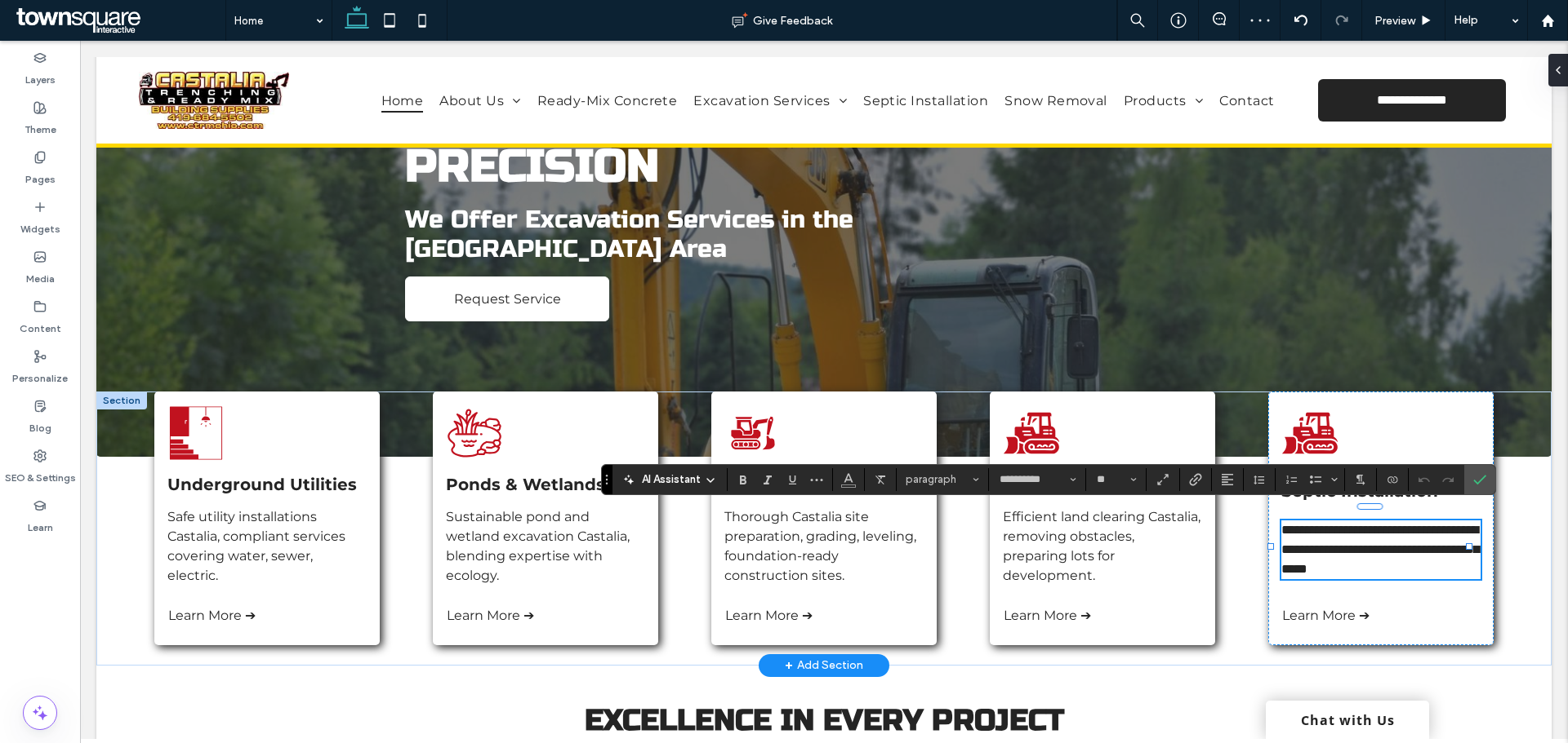
click at [675, 482] on span "AI Assistant" at bounding box center [671, 480] width 59 height 16
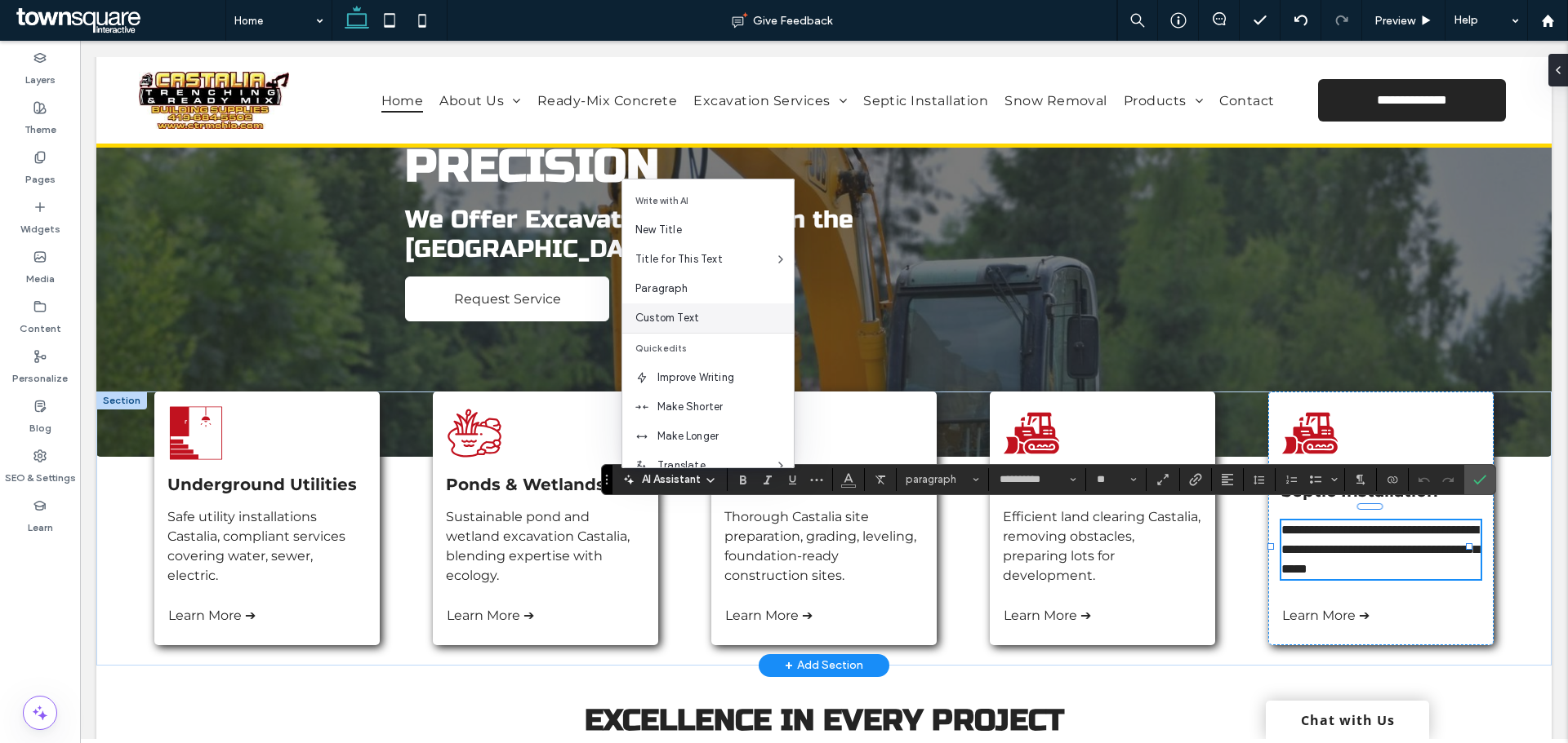
scroll to position [107, 0]
click at [696, 442] on span "Custom Edit" at bounding box center [725, 446] width 136 height 16
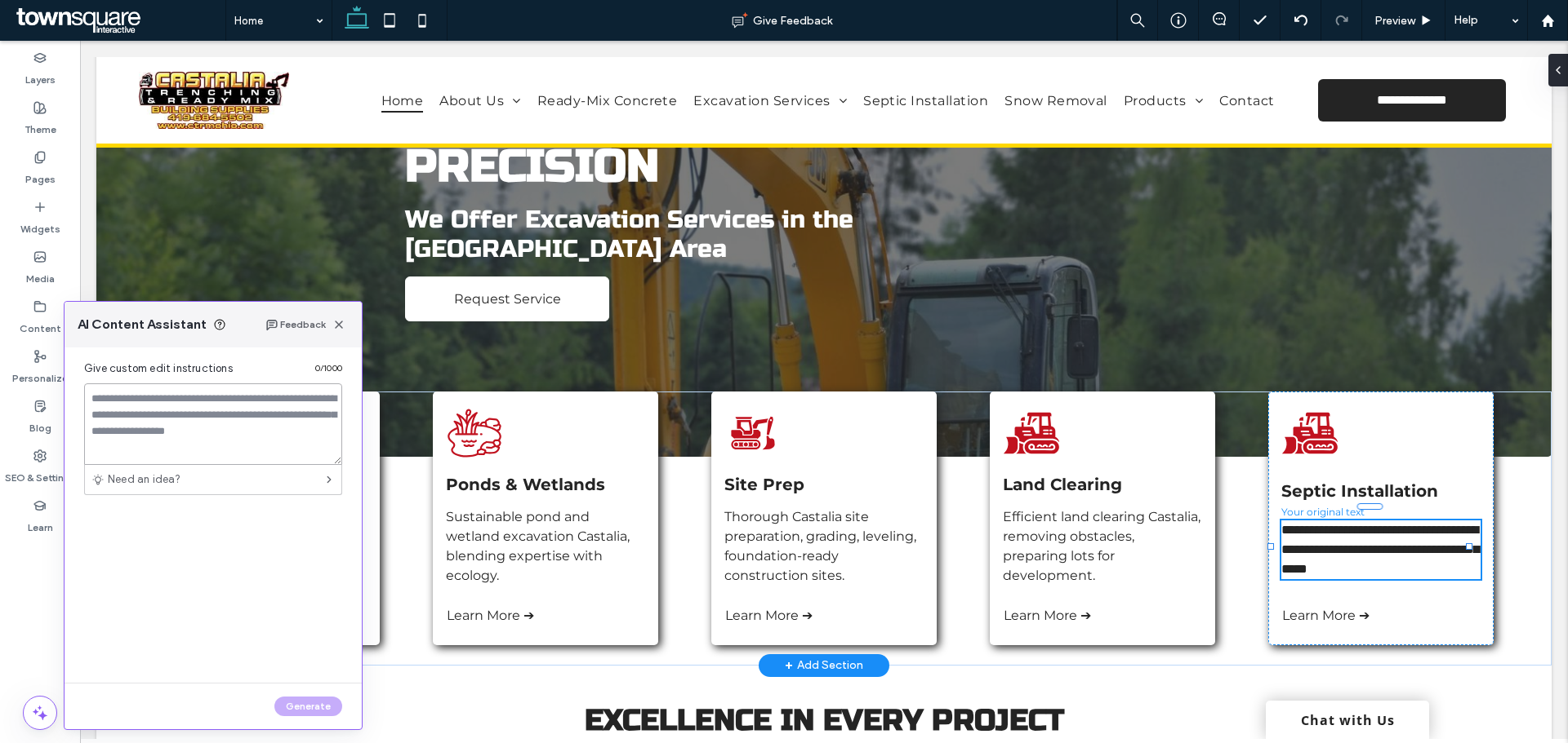
click at [181, 399] on textarea at bounding box center [213, 424] width 258 height 81
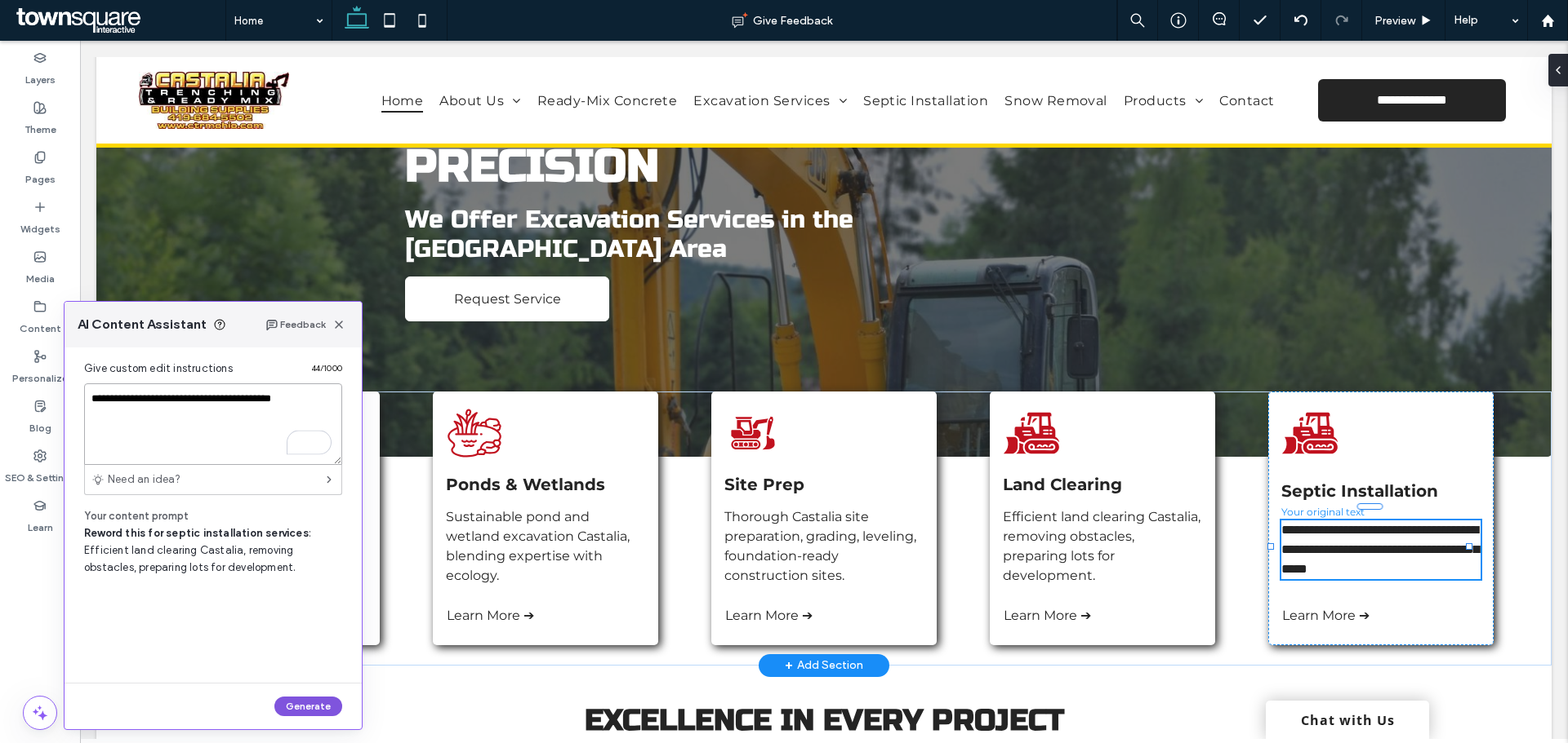
type textarea "**********"
click at [297, 709] on button "Generate" at bounding box center [308, 706] width 68 height 19
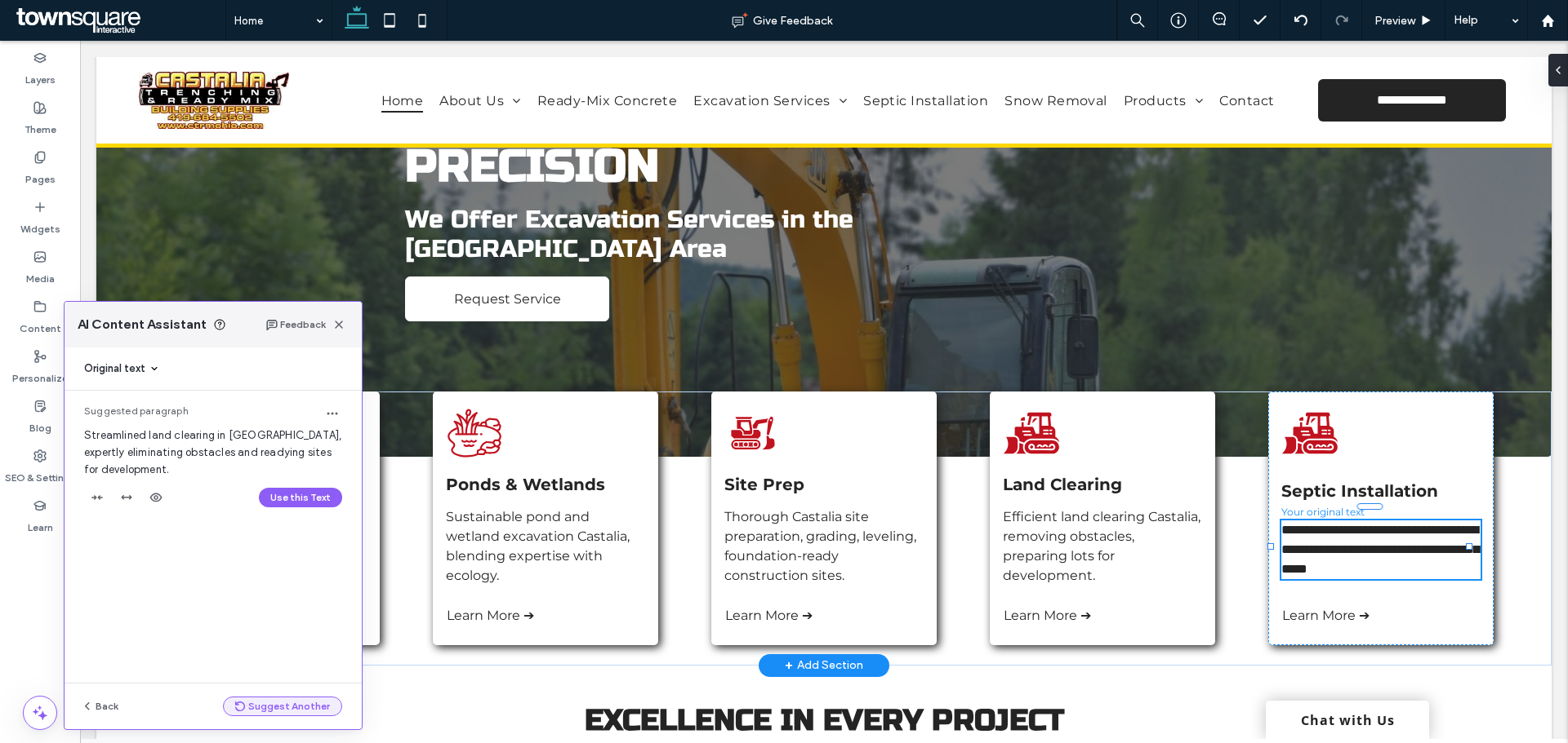
click at [260, 702] on button "Suggest Another" at bounding box center [282, 706] width 119 height 19
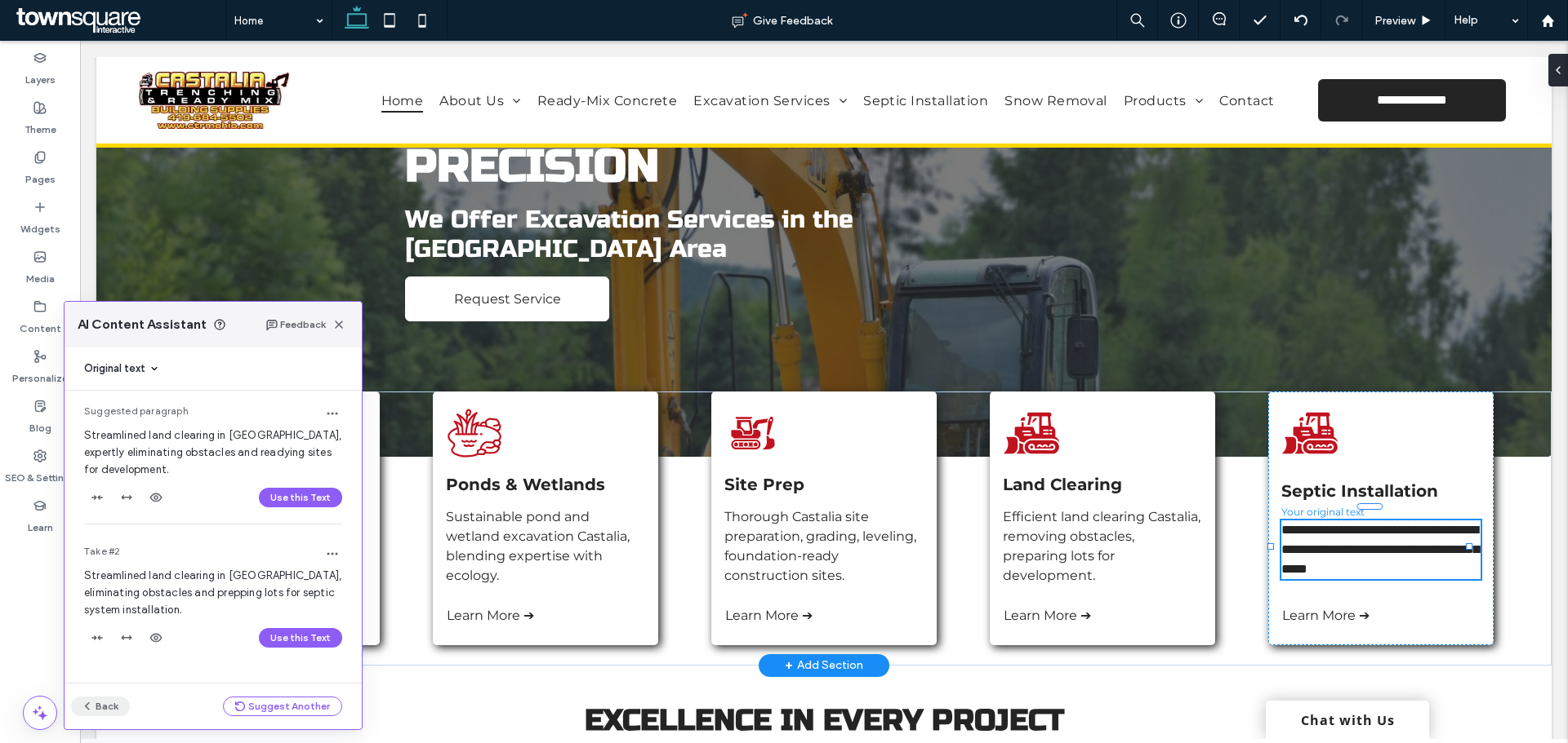
click at [91, 707] on icon "button" at bounding box center [87, 706] width 13 height 13
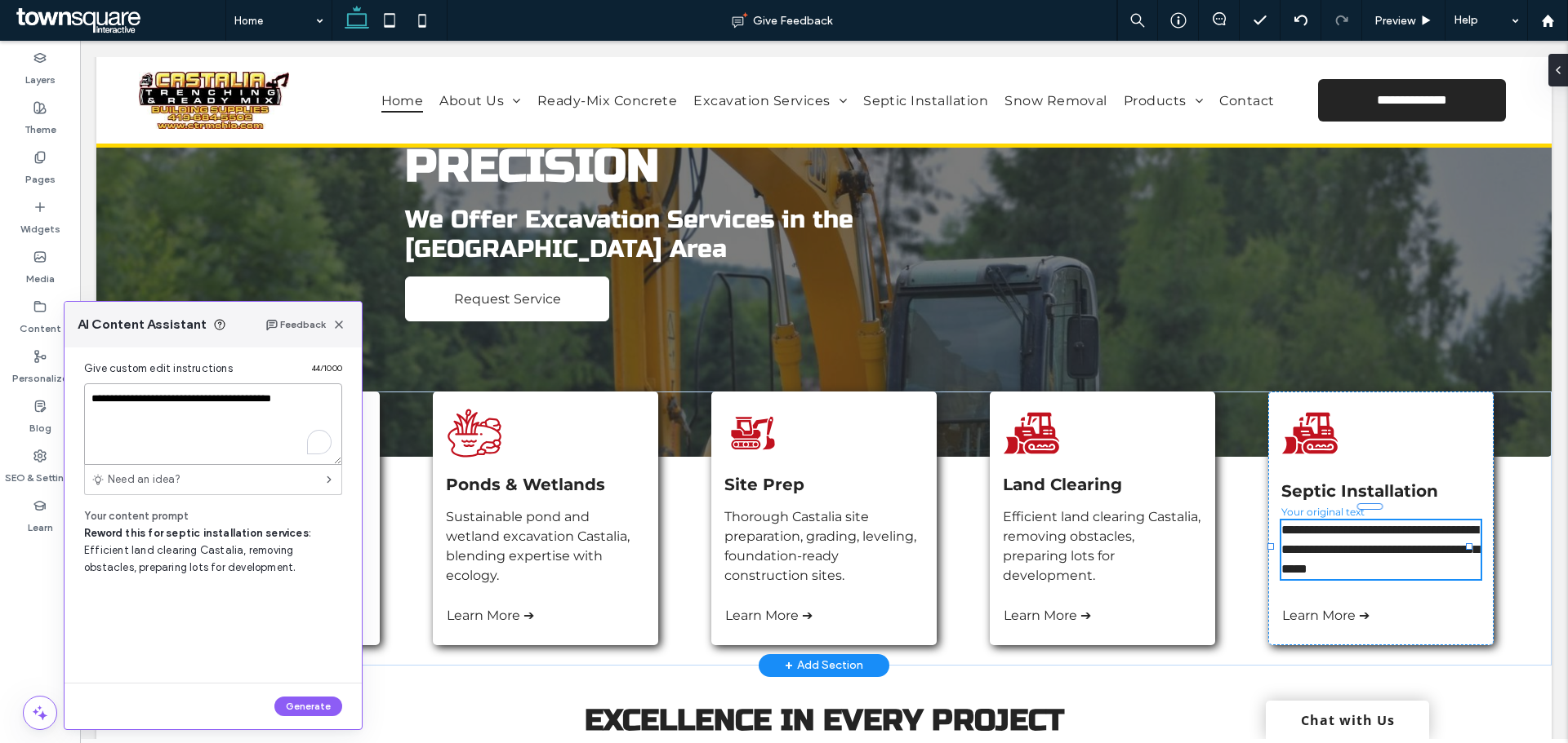
click at [306, 392] on textarea "**********" at bounding box center [213, 424] width 258 height 81
click at [148, 397] on textarea "**********" at bounding box center [213, 424] width 258 height 81
click at [309, 404] on textarea "**********" at bounding box center [213, 424] width 258 height 81
click at [197, 415] on textarea "**********" at bounding box center [213, 424] width 258 height 81
type textarea "**********"
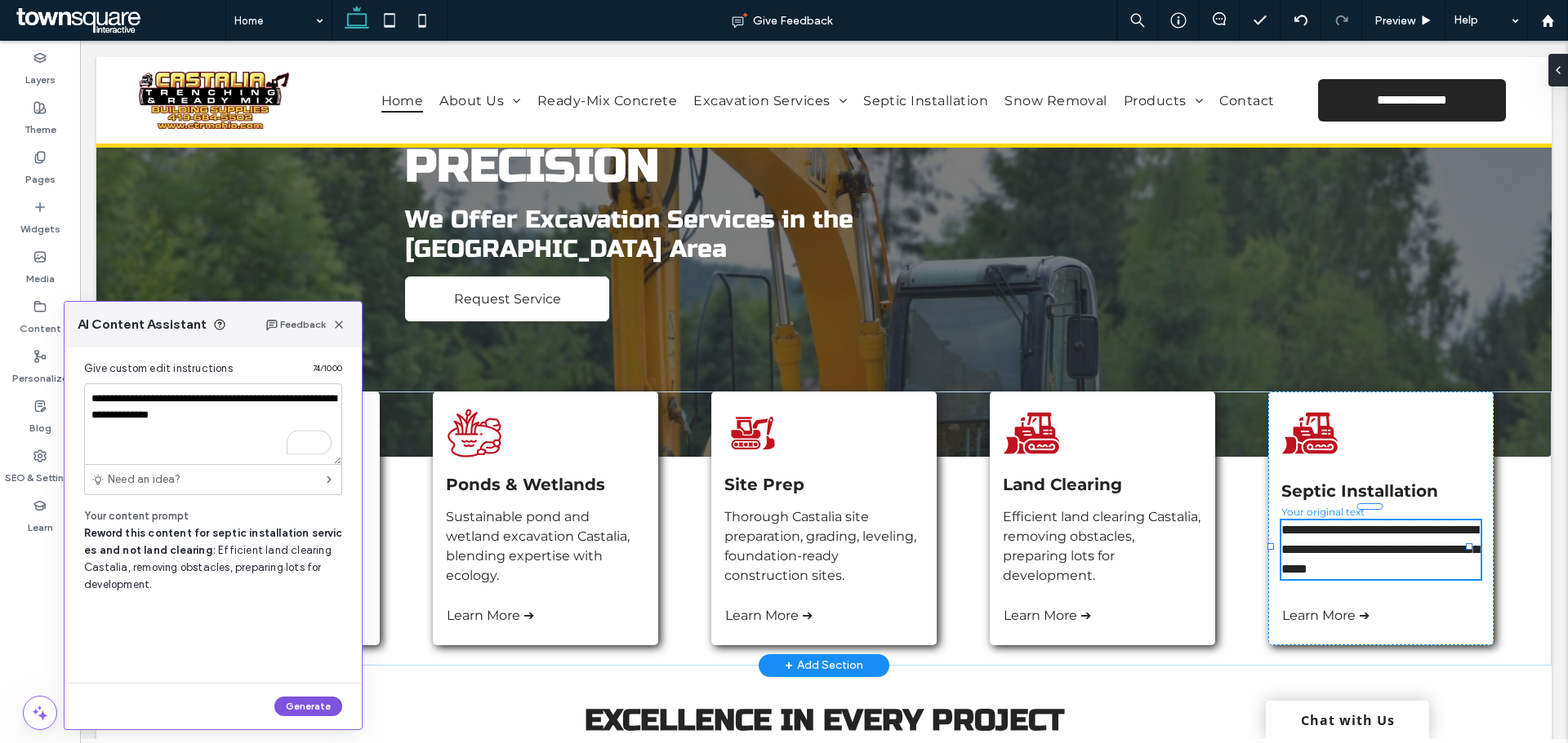
click at [285, 708] on button "Generate" at bounding box center [308, 706] width 68 height 19
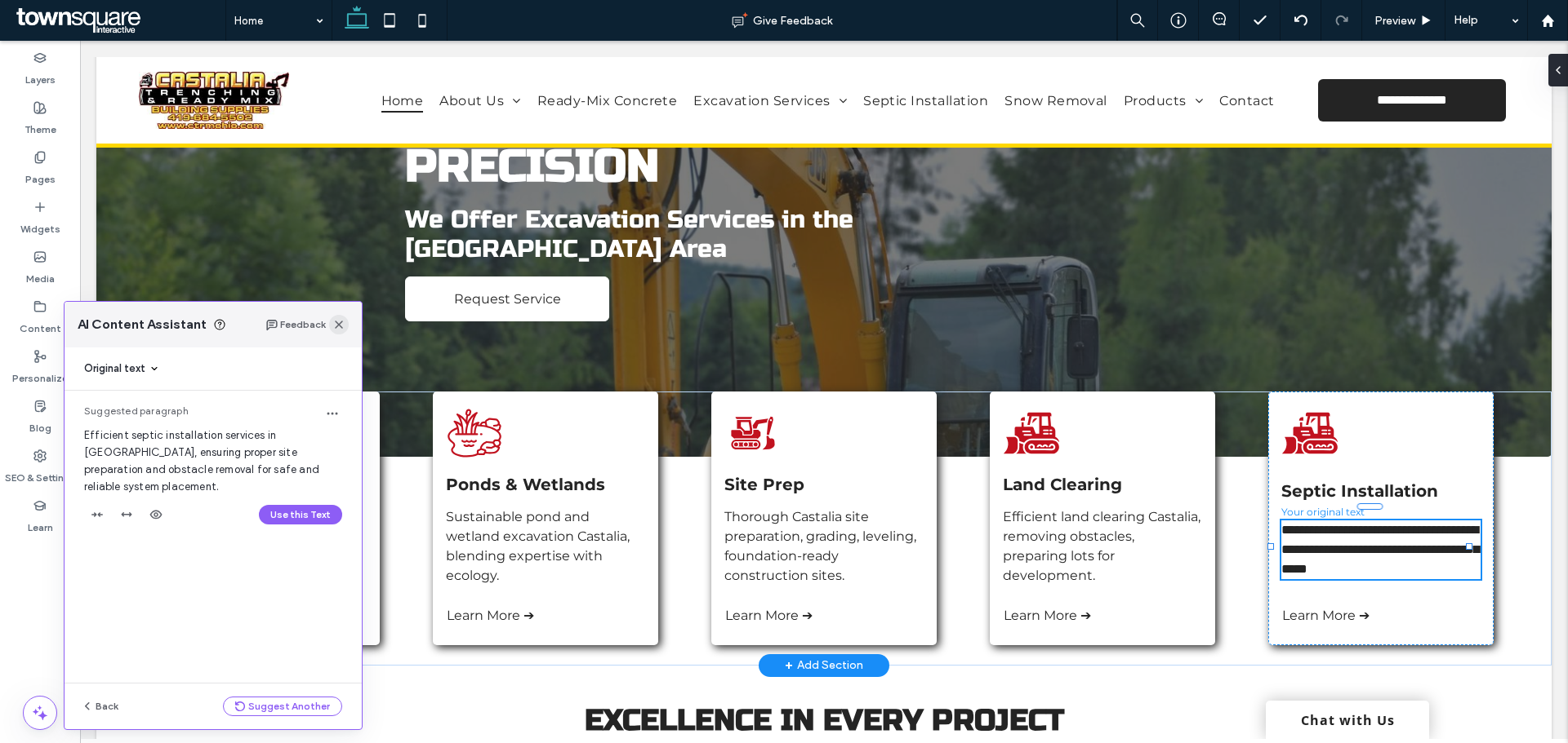
click at [340, 324] on use "button" at bounding box center [339, 325] width 8 height 8
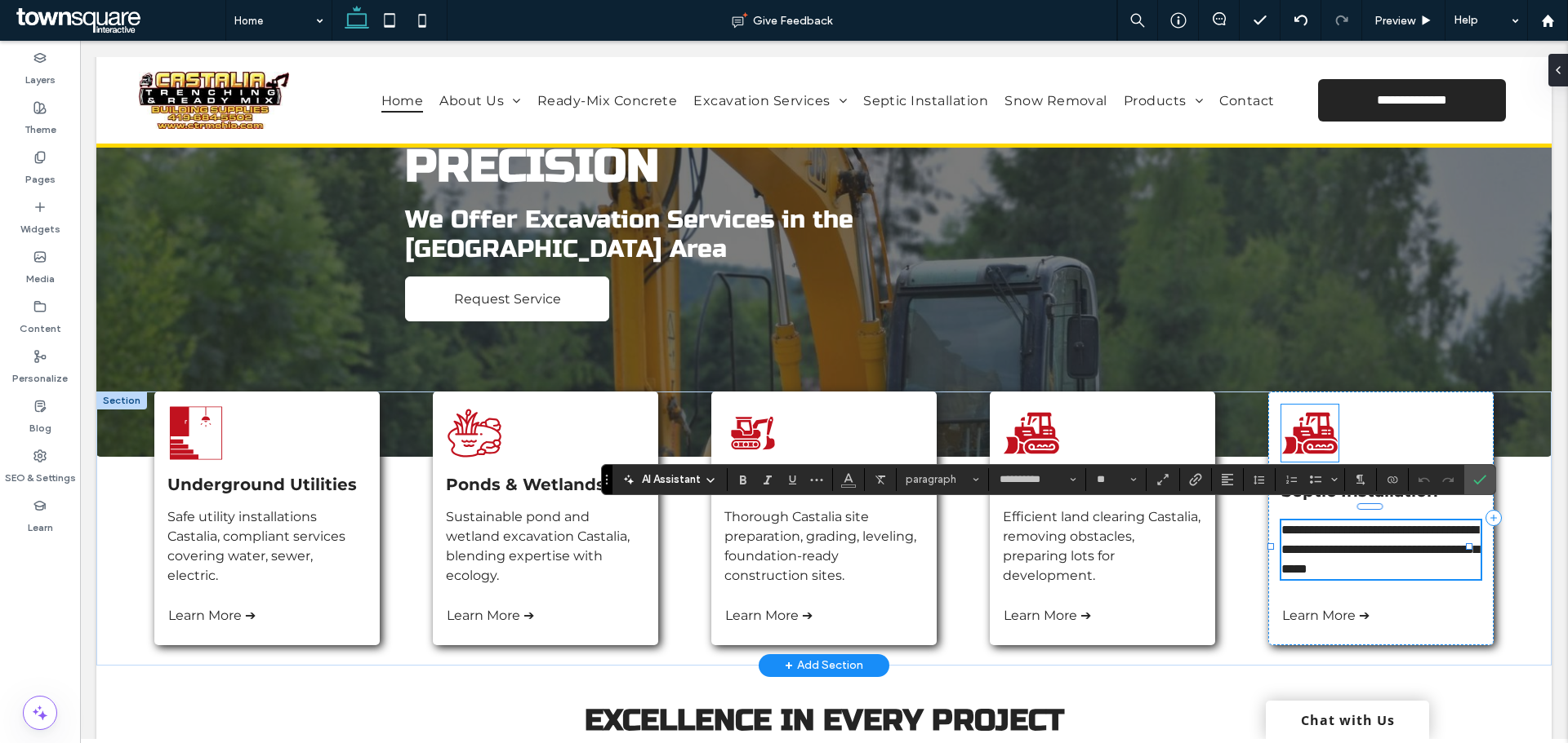
click at [1312, 435] on icon at bounding box center [1315, 427] width 45 height 30
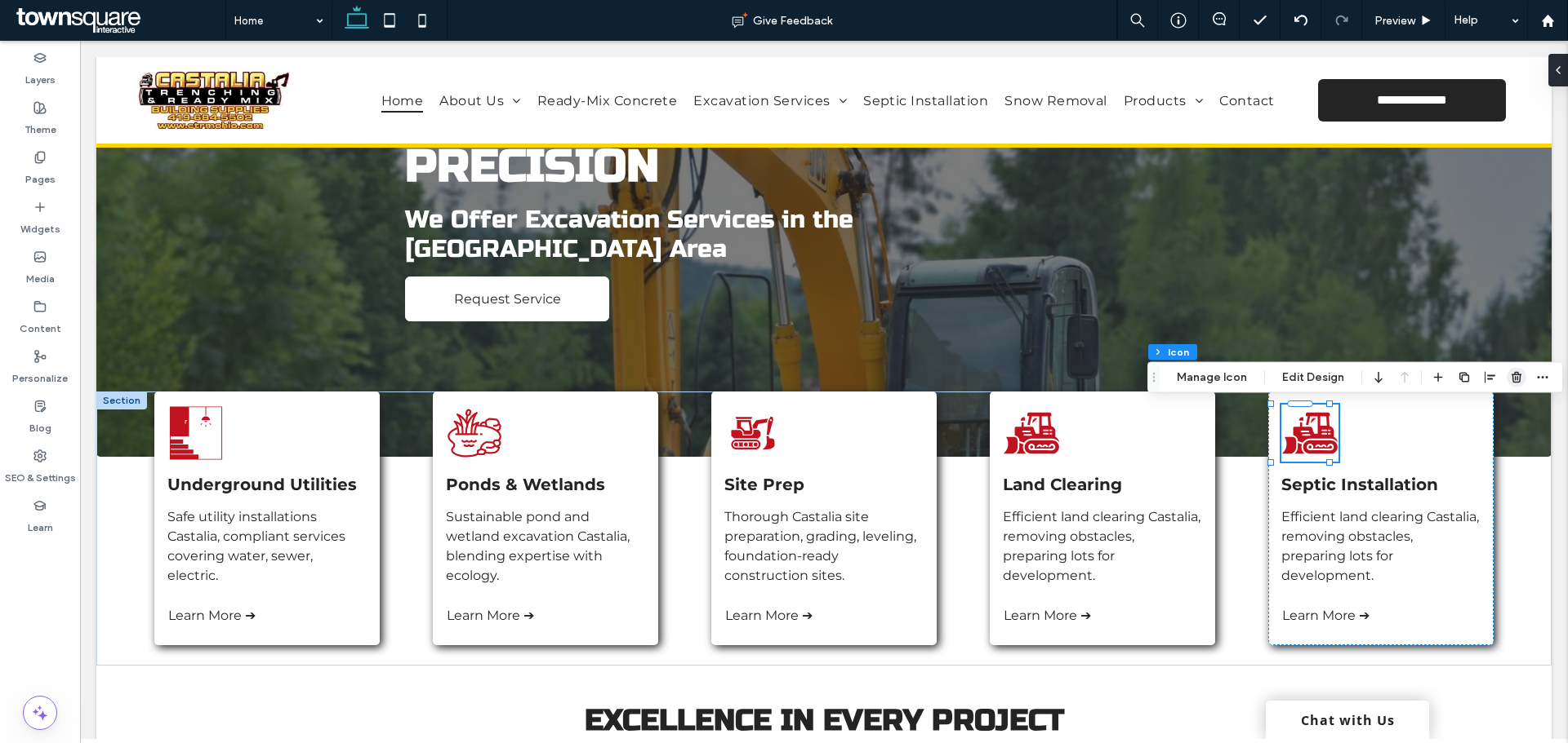
click at [1517, 373] on icon "button" at bounding box center [1516, 377] width 13 height 13
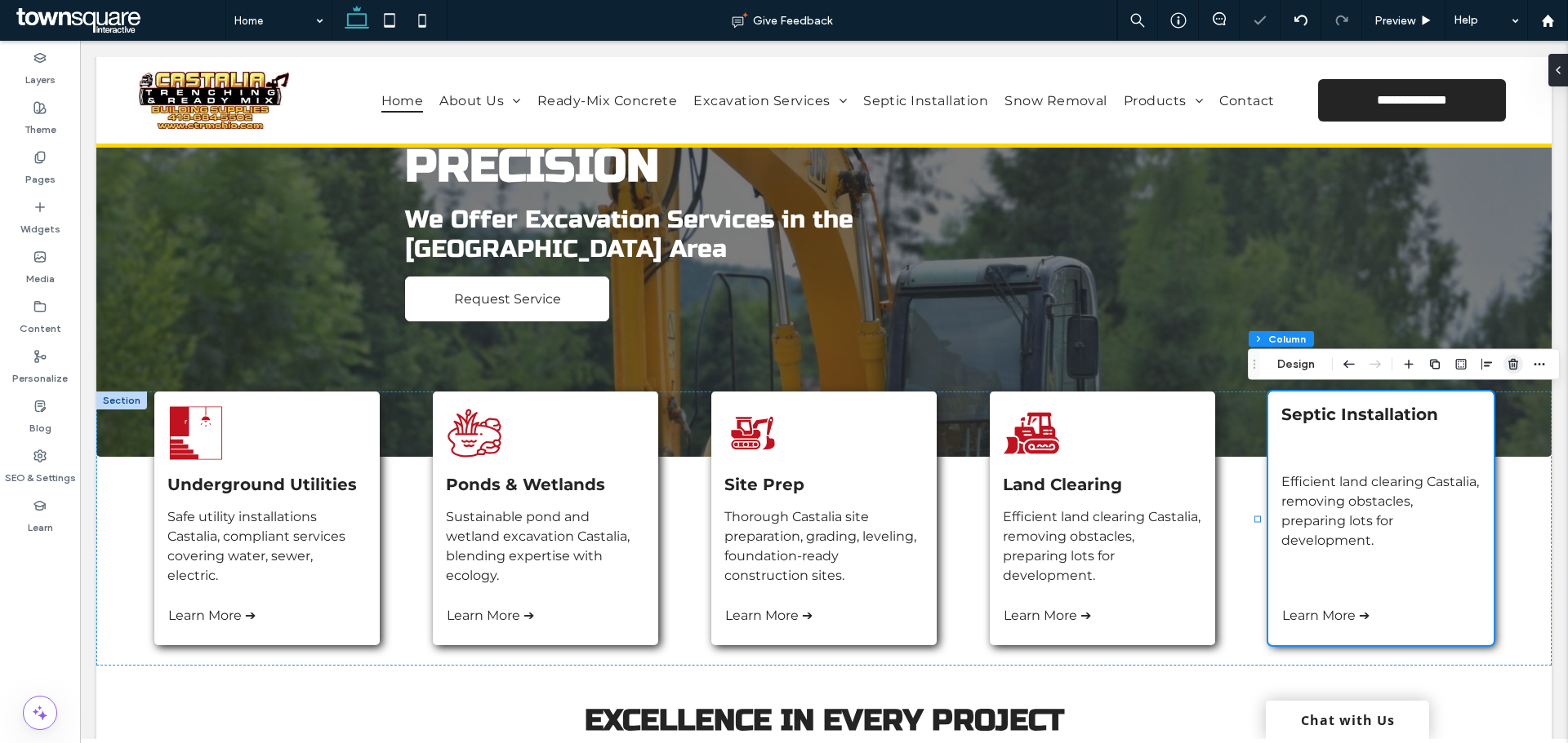
click at [1515, 358] on icon "button" at bounding box center [1512, 364] width 13 height 13
